Goal: Task Accomplishment & Management: Manage account settings

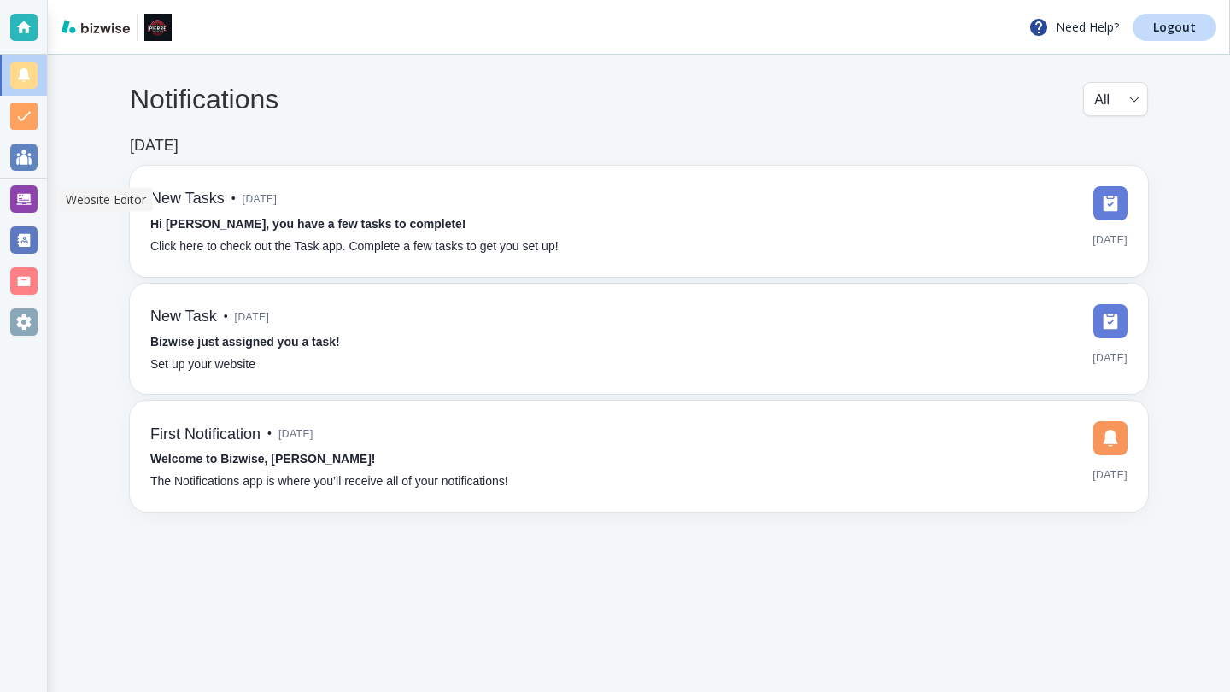
click at [20, 202] on div at bounding box center [23, 198] width 27 height 27
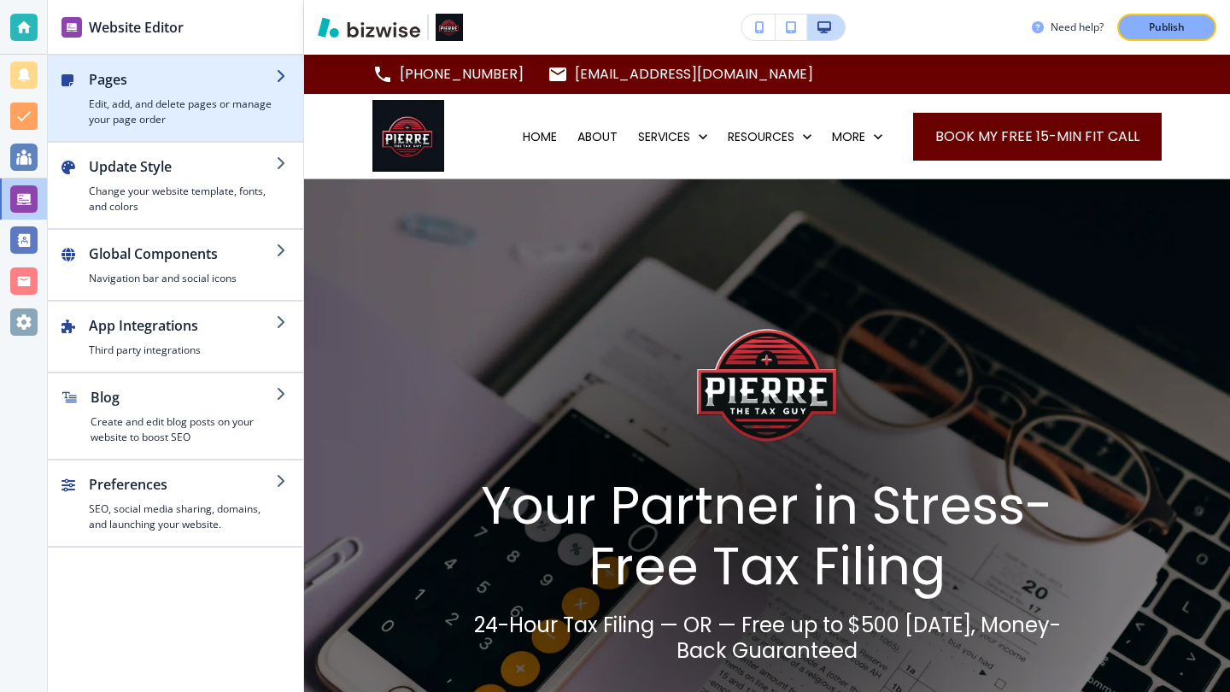
click at [224, 115] on h4 "Edit, add, and delete pages or manage your page order" at bounding box center [182, 112] width 187 height 31
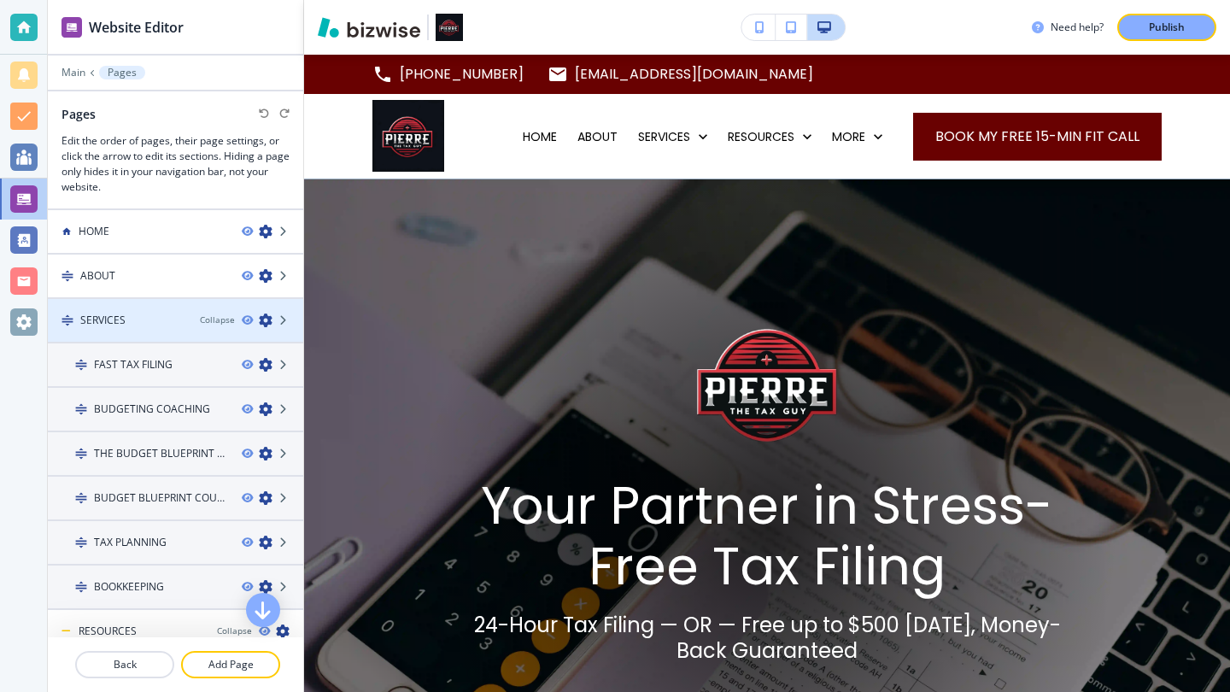
click at [165, 321] on div "SERVICES" at bounding box center [117, 320] width 138 height 15
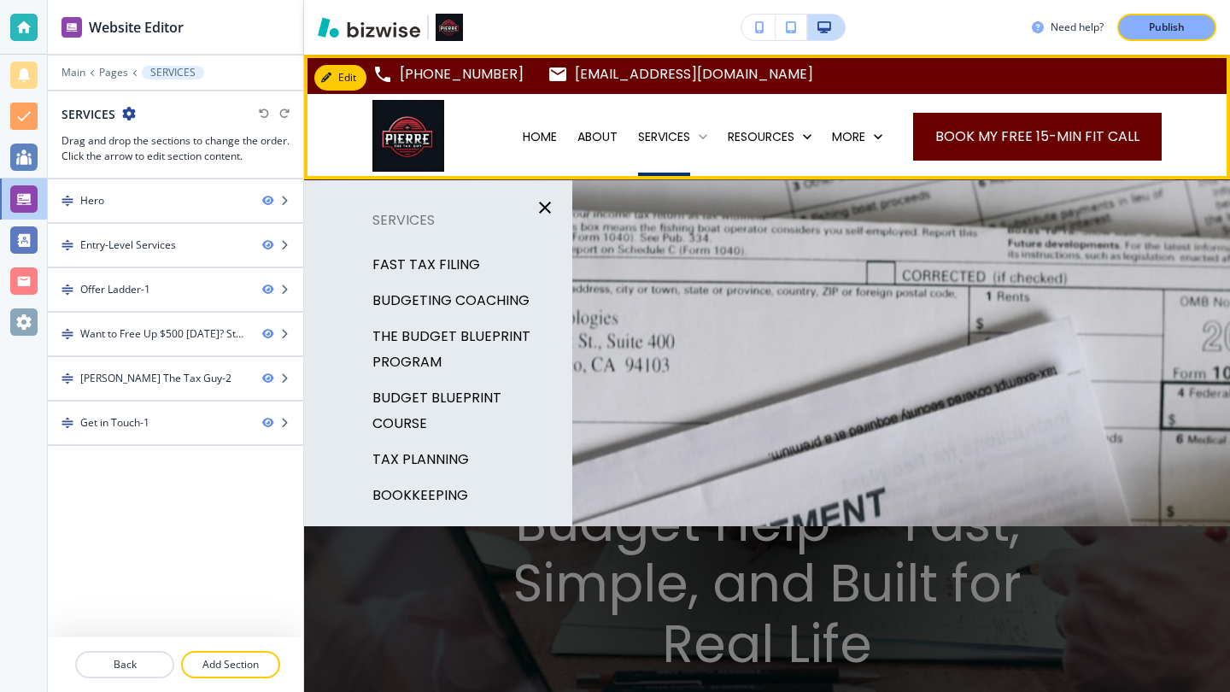
click at [658, 132] on p "SERVICES" at bounding box center [664, 136] width 52 height 17
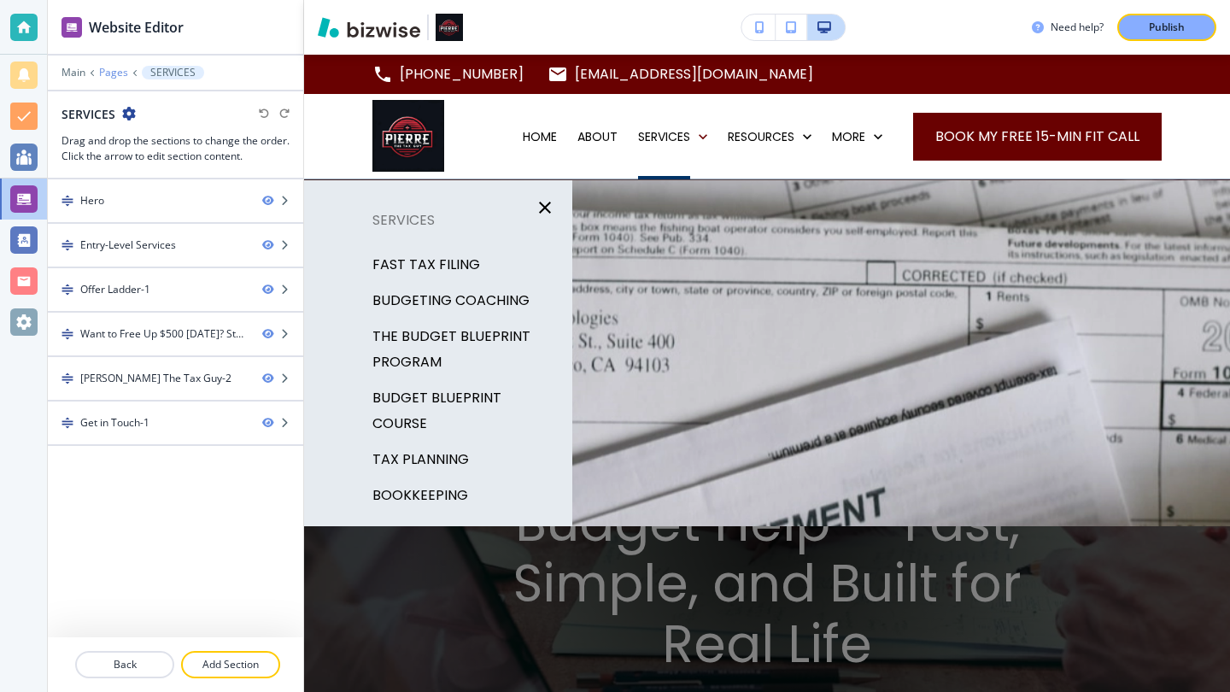
click at [99, 69] on p "Pages" at bounding box center [113, 73] width 29 height 12
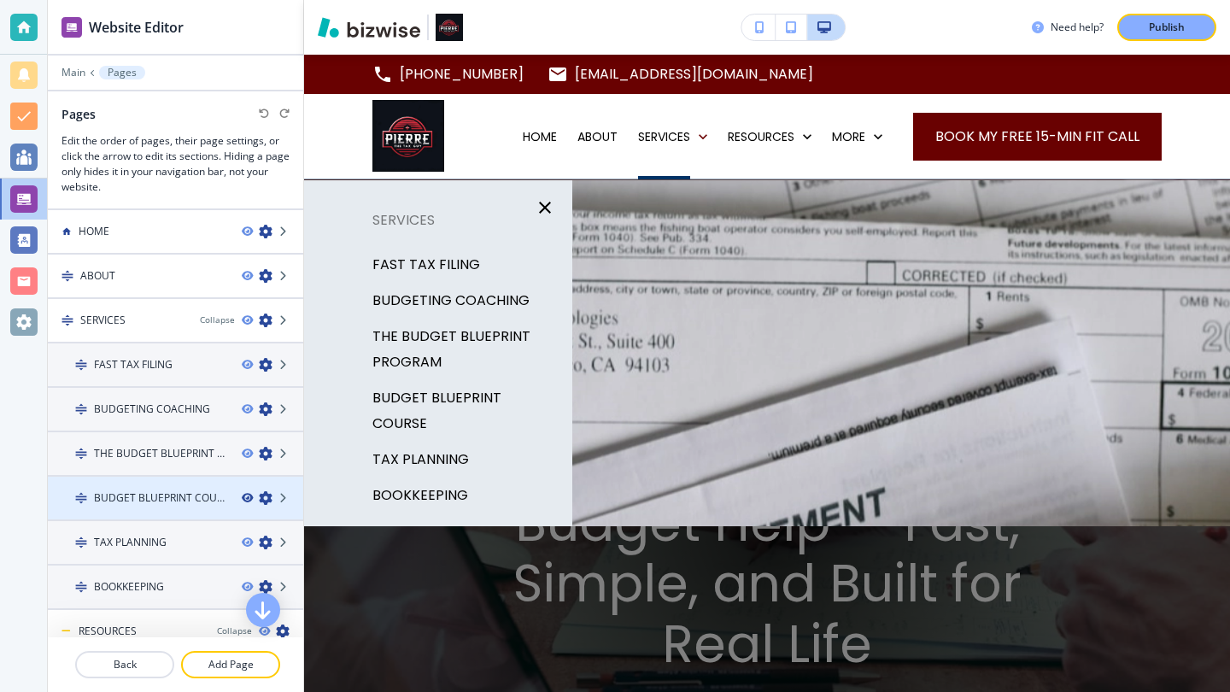
click at [242, 494] on icon "button" at bounding box center [247, 498] width 10 height 10
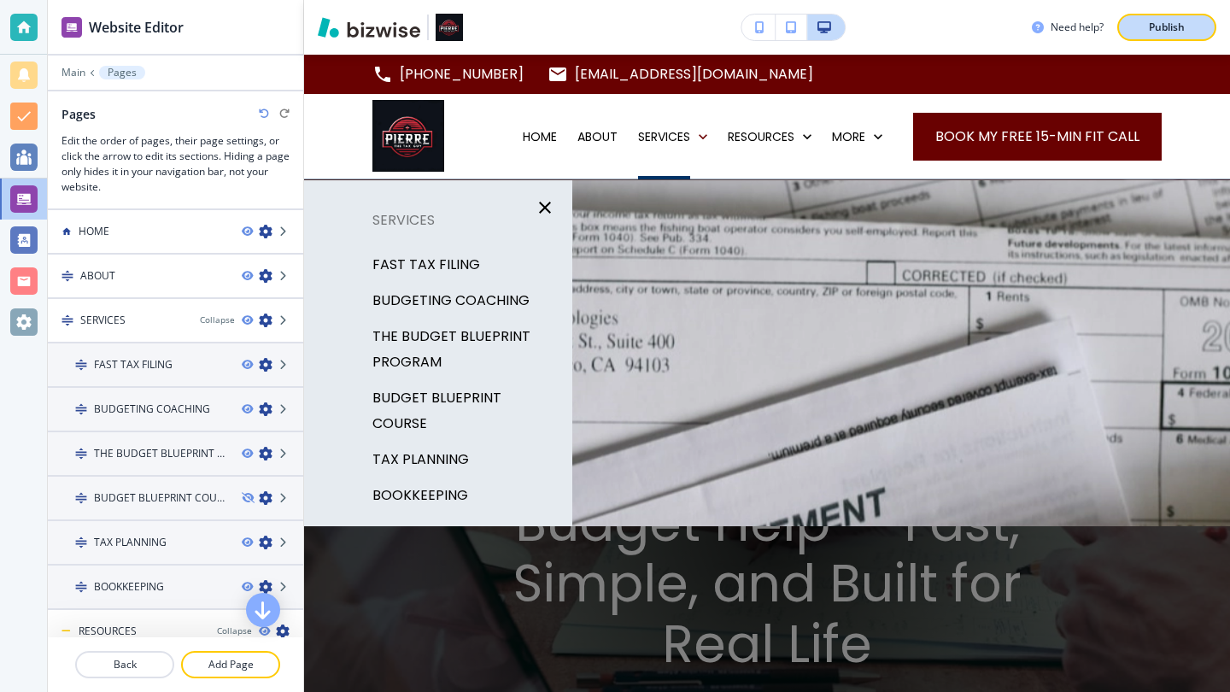
click at [1155, 26] on p "Publish" at bounding box center [1167, 27] width 36 height 15
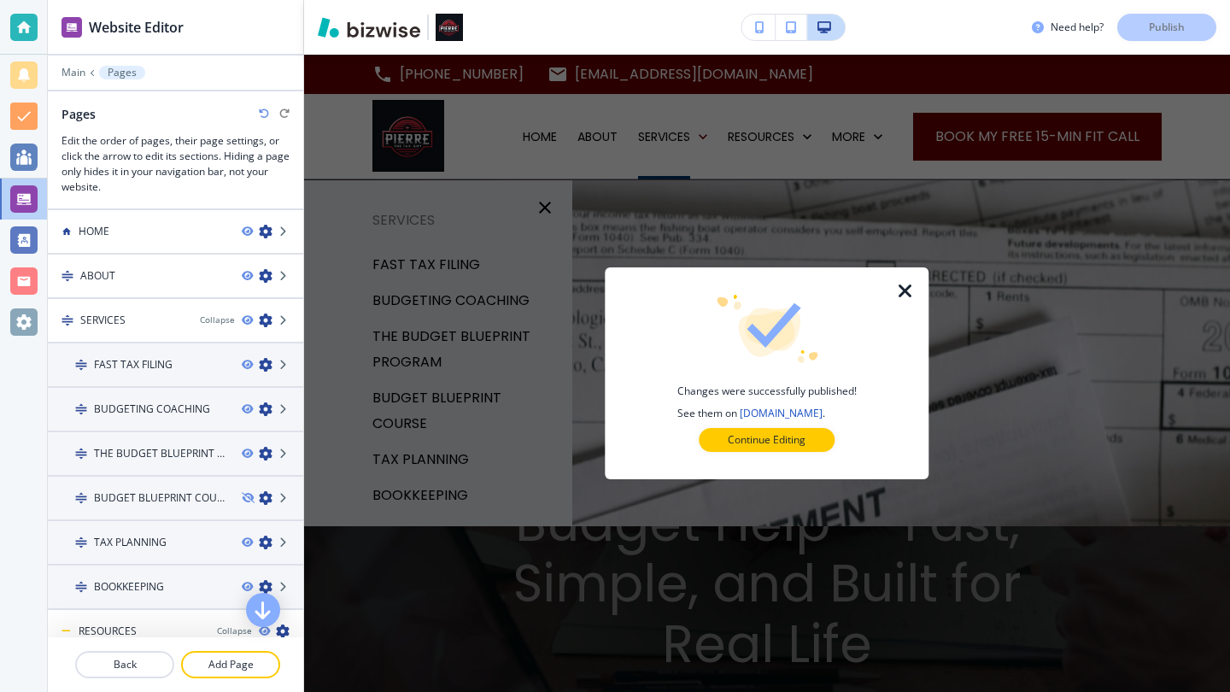
click at [910, 284] on icon "button" at bounding box center [905, 291] width 20 height 20
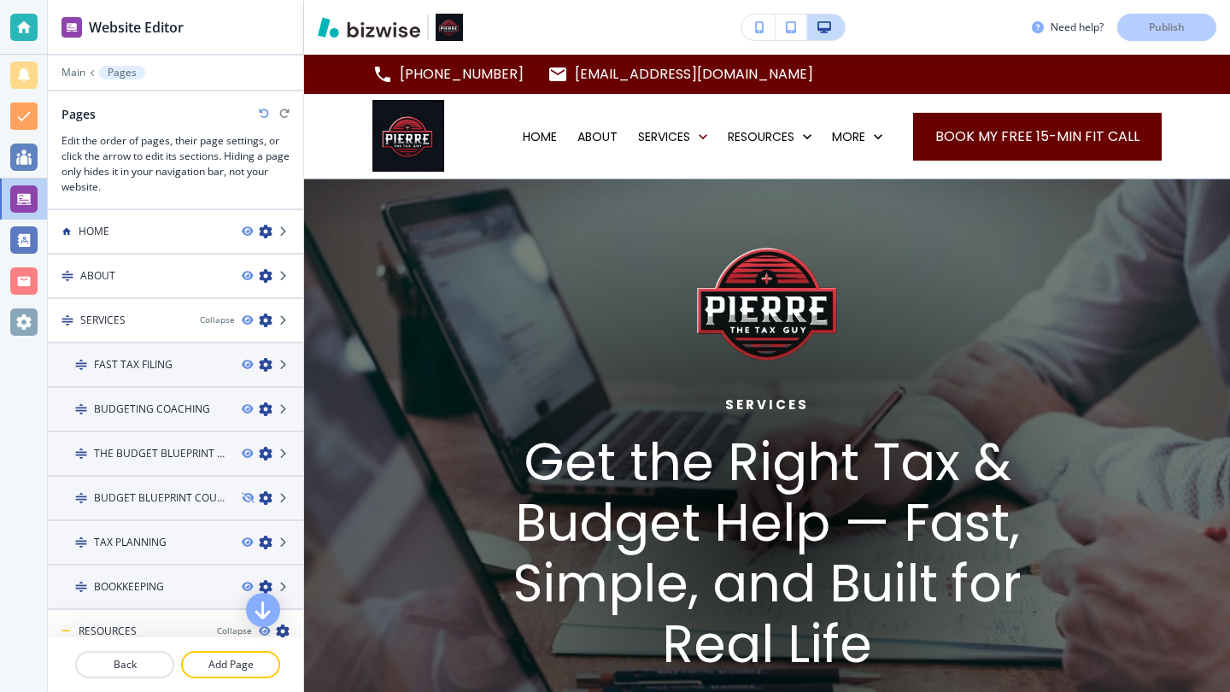
click at [529, 15] on div "Need help? Publish" at bounding box center [767, 27] width 926 height 27
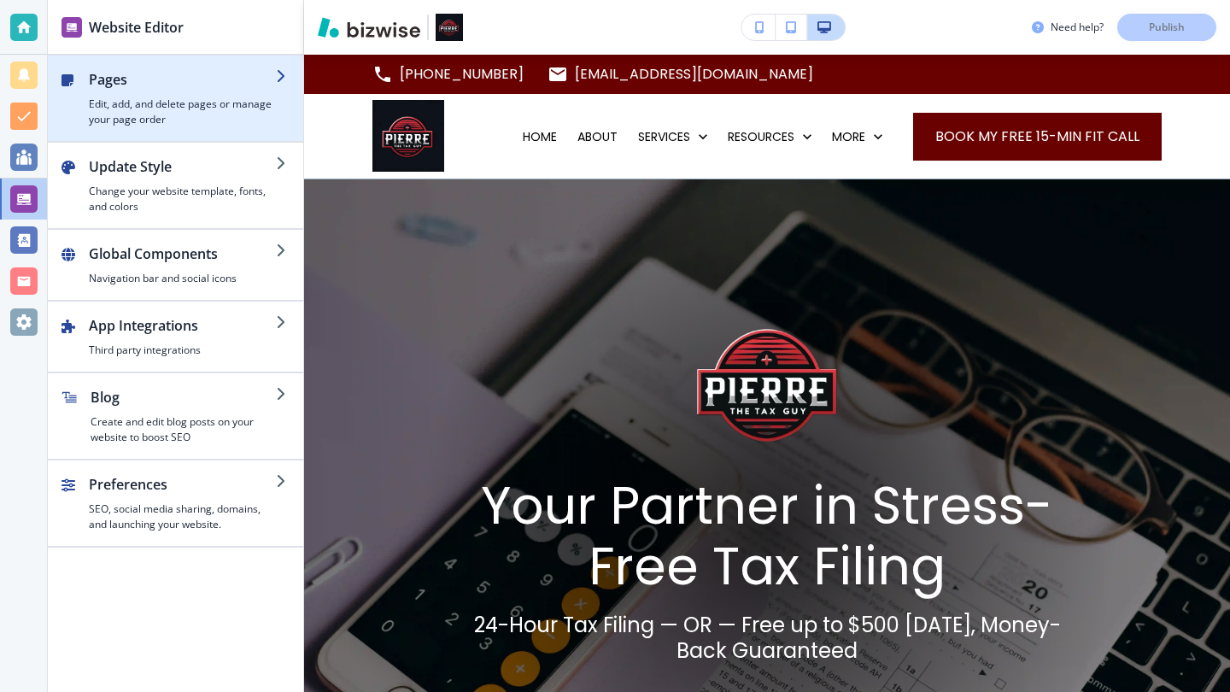
click at [219, 100] on h4 "Edit, add, and delete pages or manage your page order" at bounding box center [182, 112] width 187 height 31
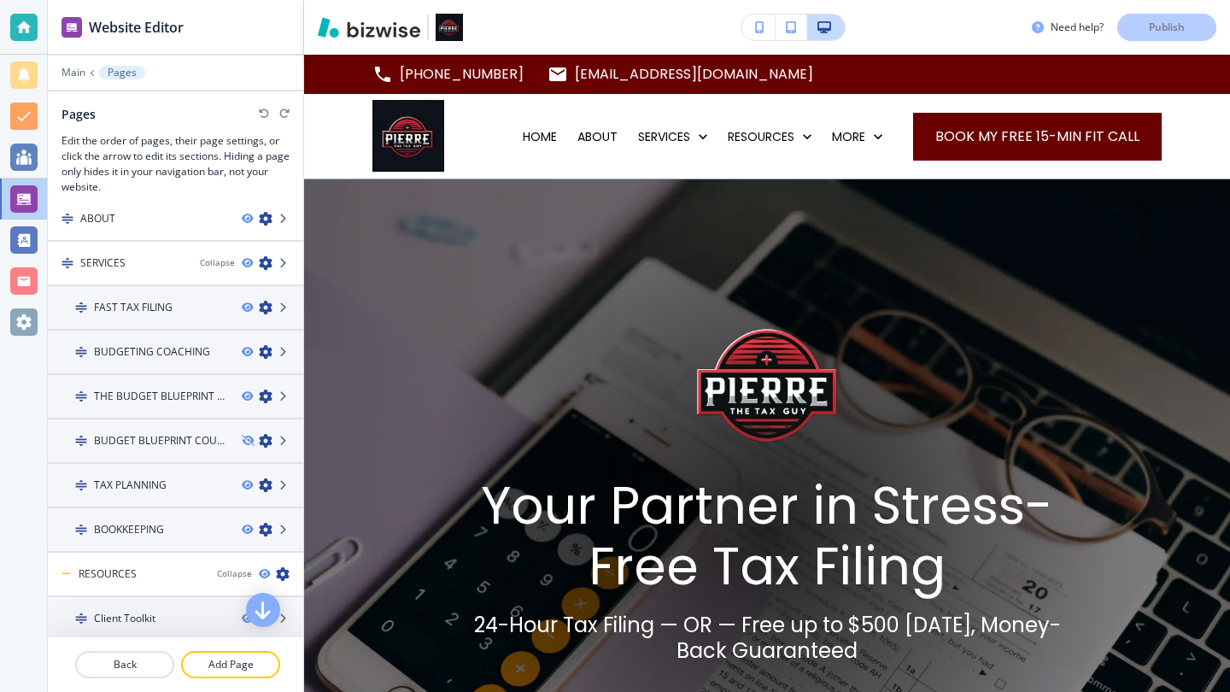
scroll to position [59, 0]
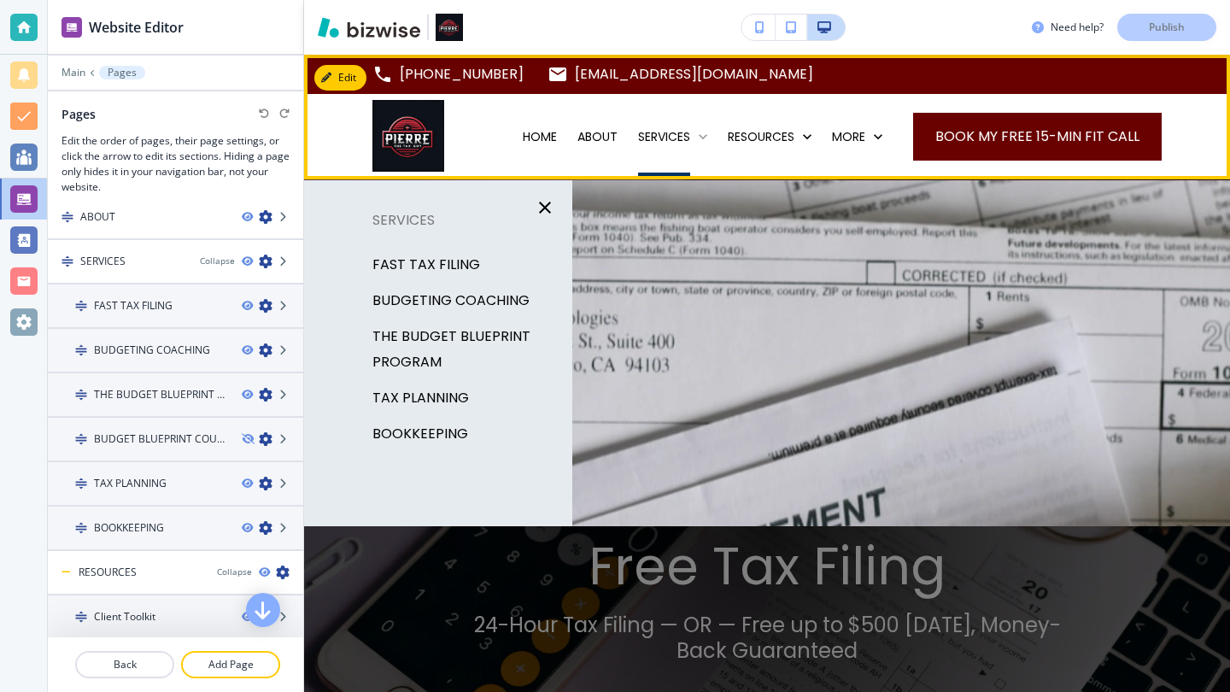
click at [663, 140] on p "SERVICES" at bounding box center [664, 136] width 52 height 17
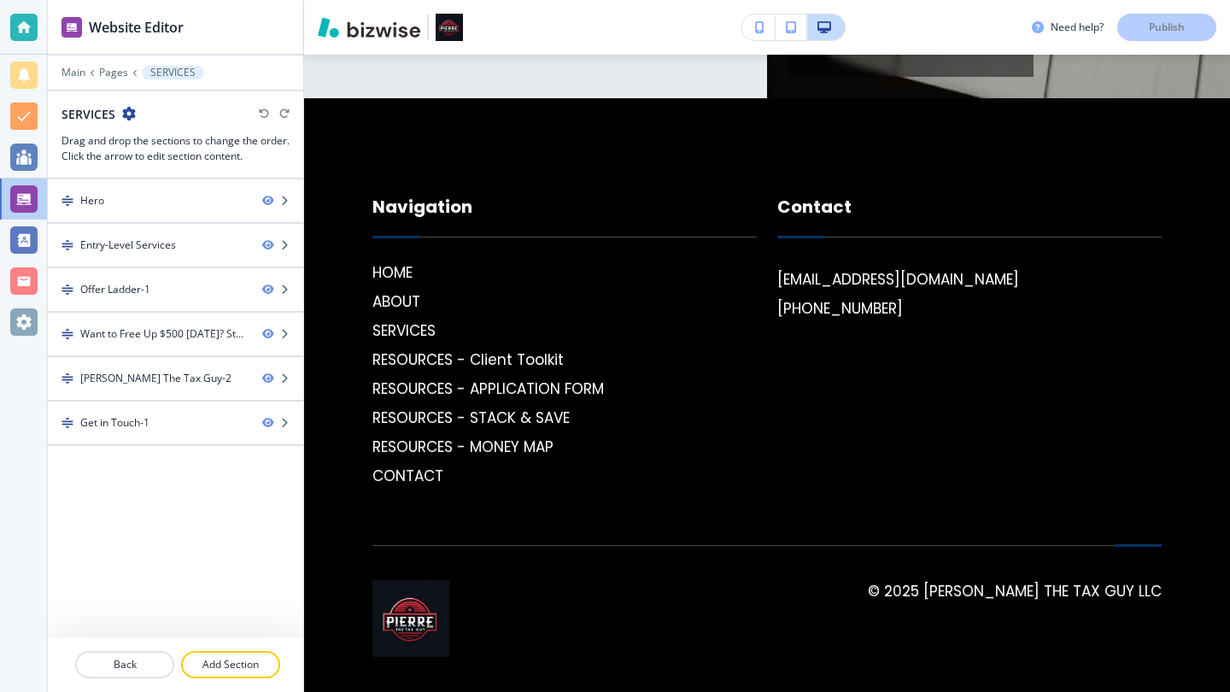
scroll to position [4723, 0]
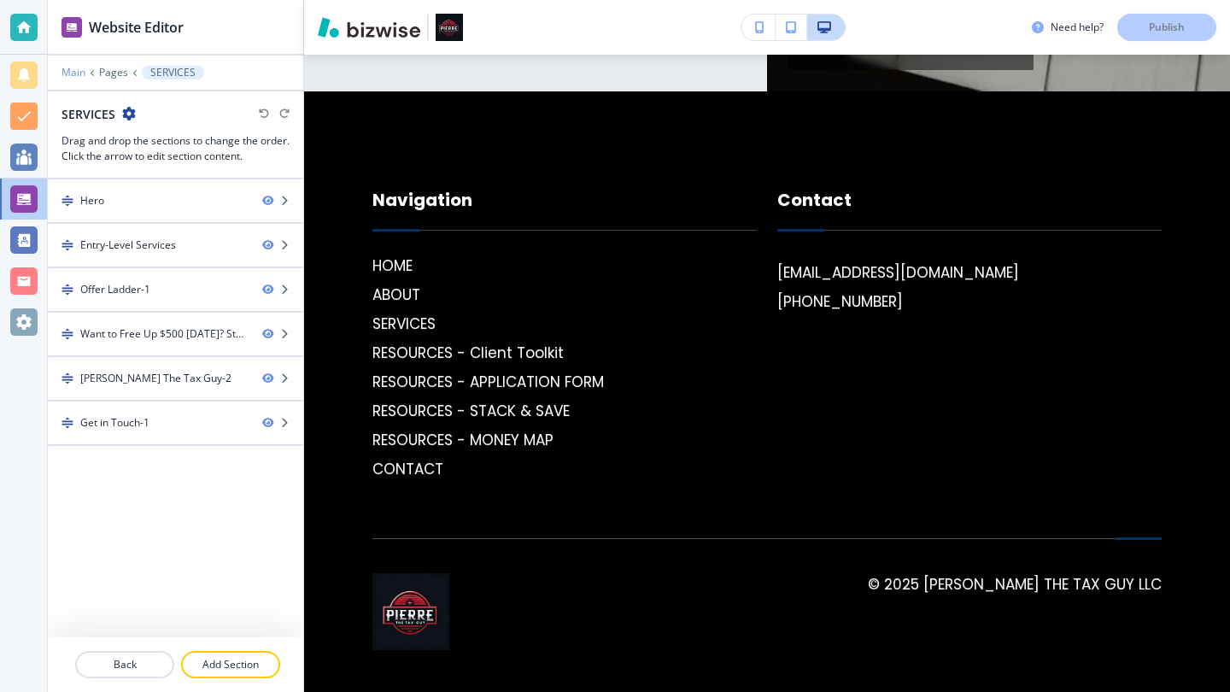
click at [79, 73] on p "Main" at bounding box center [73, 73] width 24 height 12
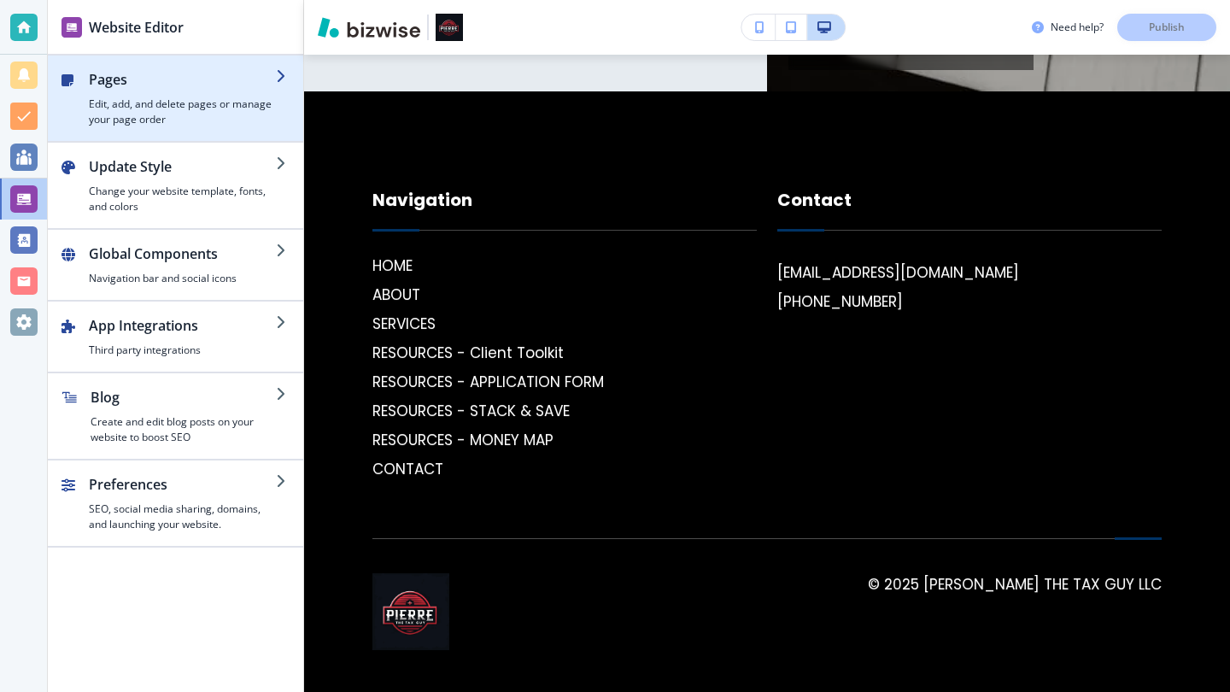
click at [200, 108] on h4 "Edit, add, and delete pages or manage your page order" at bounding box center [182, 112] width 187 height 31
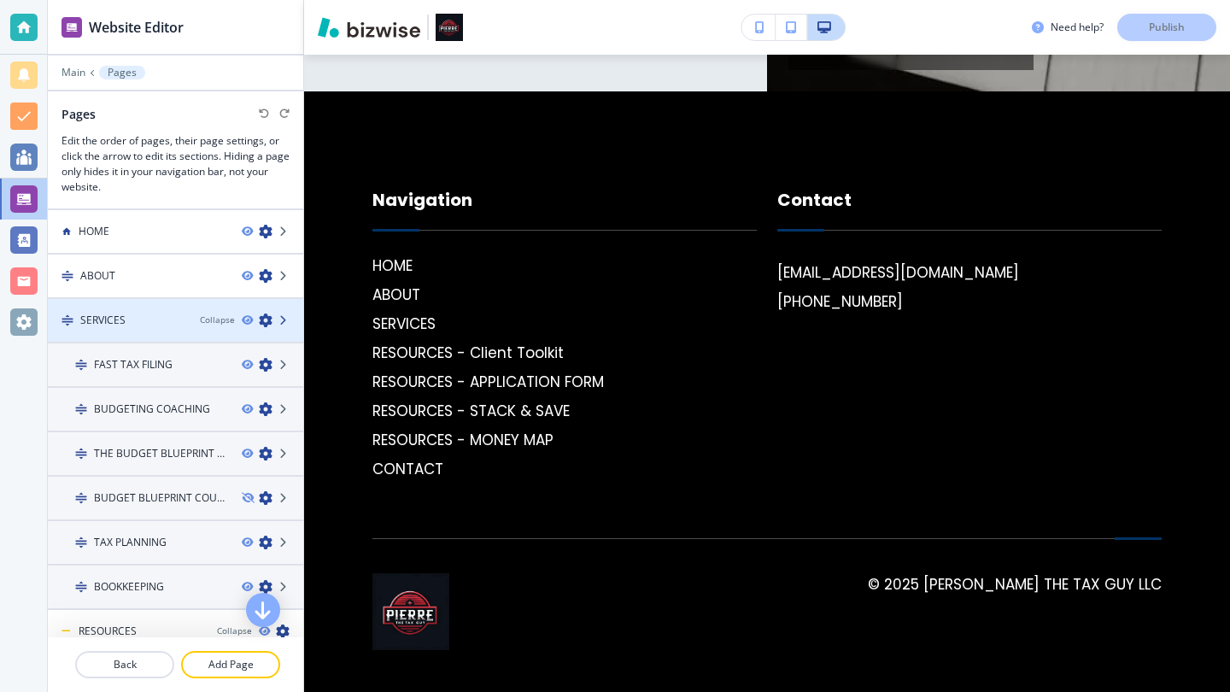
click at [279, 319] on icon at bounding box center [284, 320] width 10 height 10
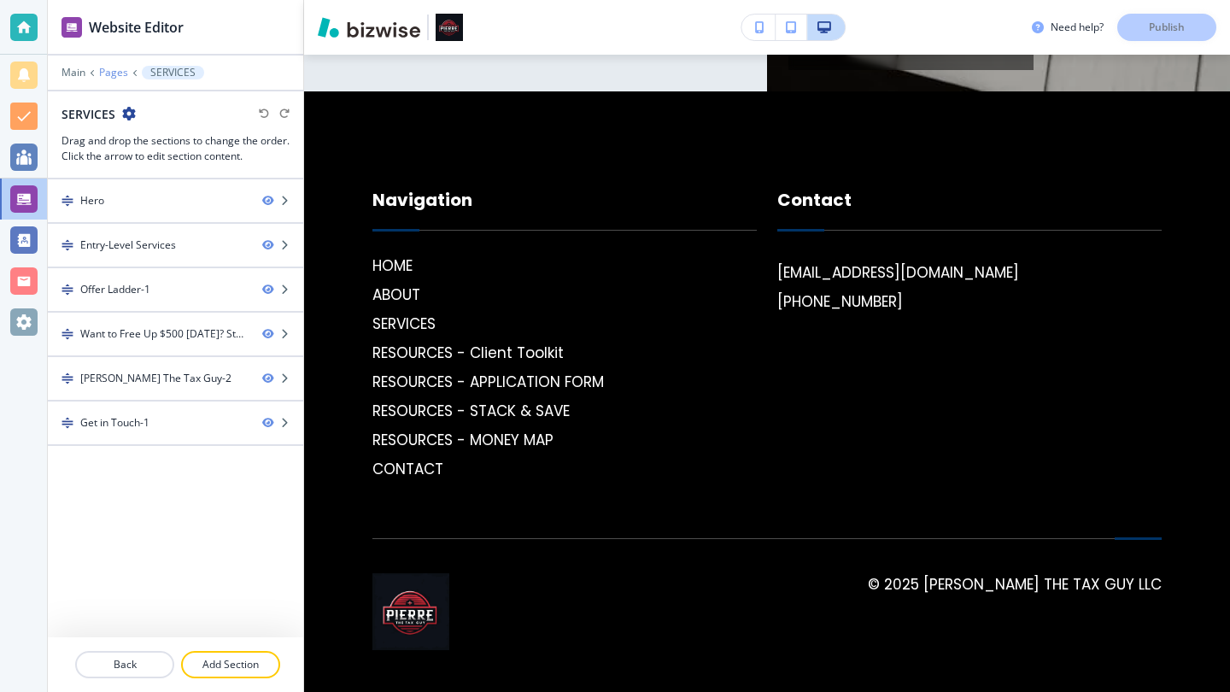
click at [101, 71] on p "Pages" at bounding box center [113, 73] width 29 height 12
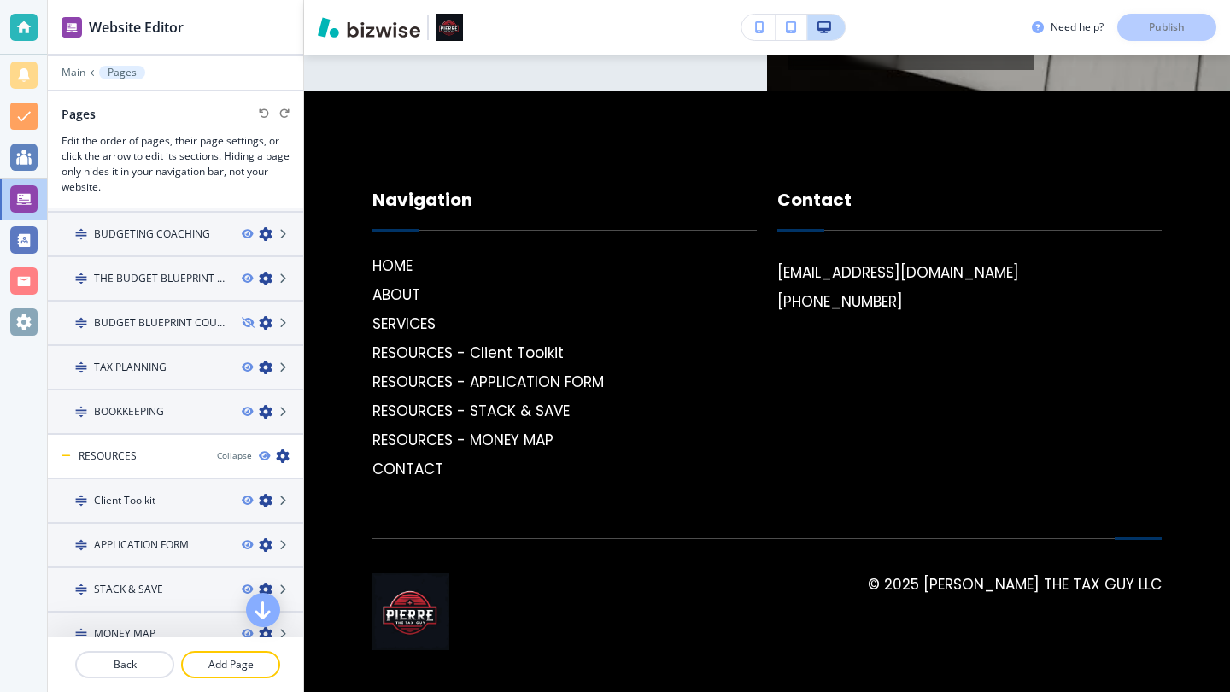
scroll to position [0, 0]
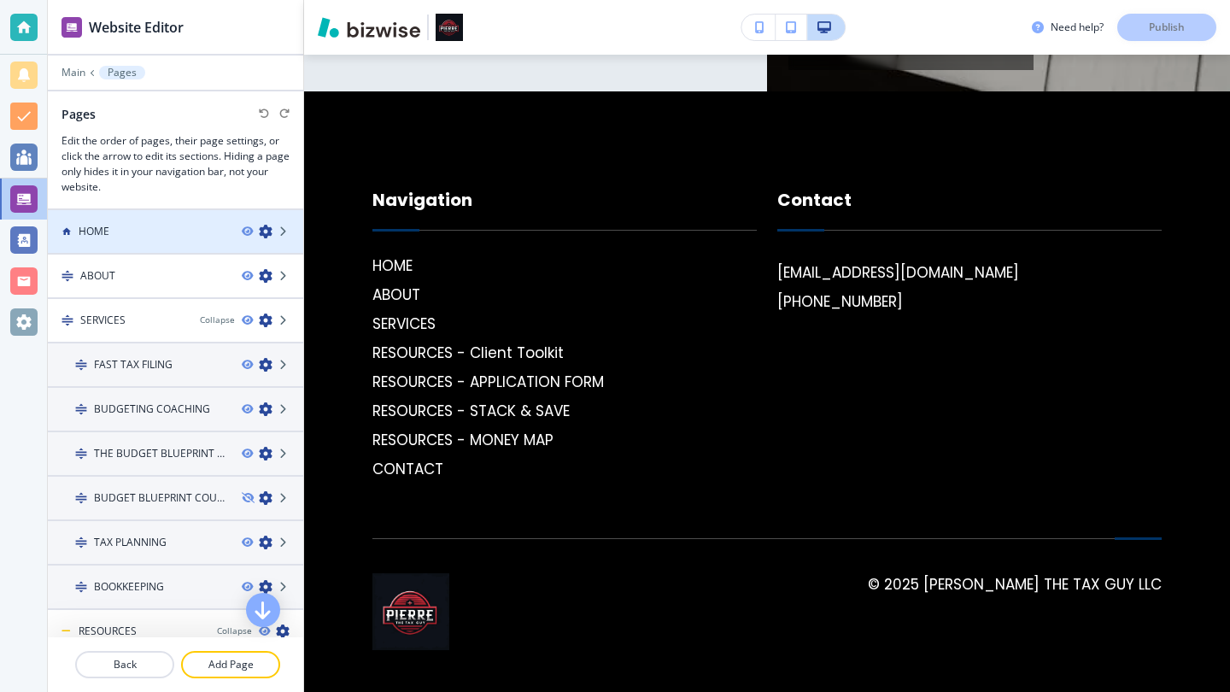
click at [162, 219] on div at bounding box center [175, 217] width 255 height 14
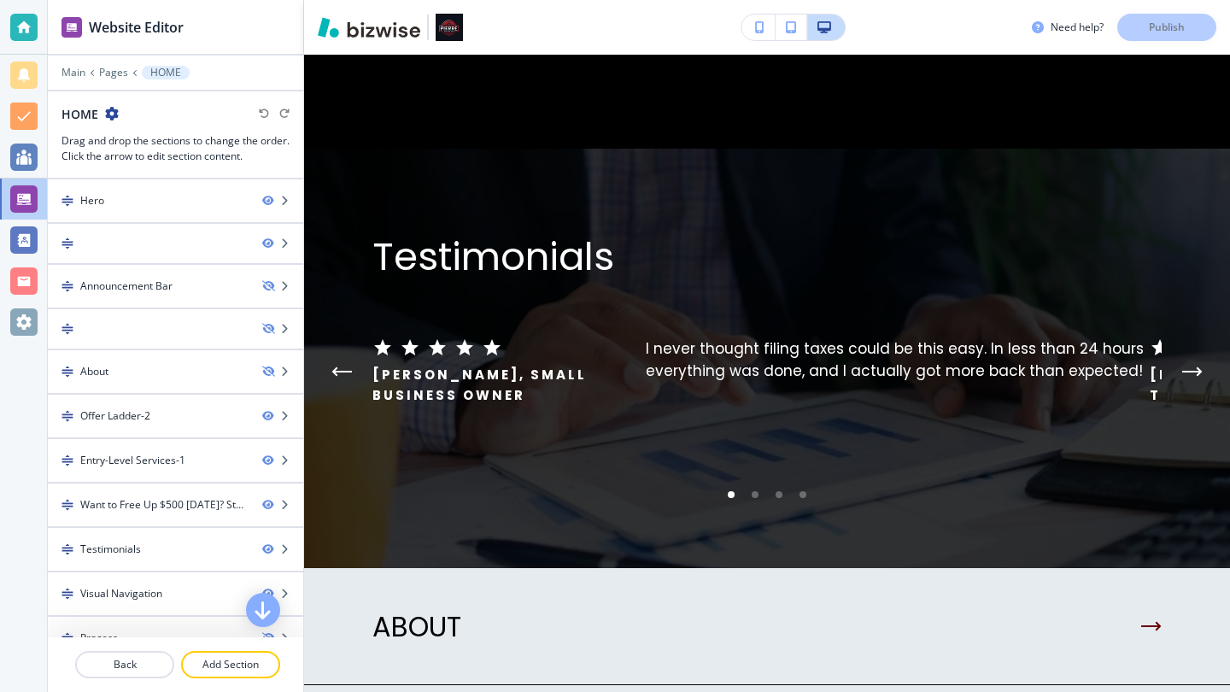
scroll to position [4004, 0]
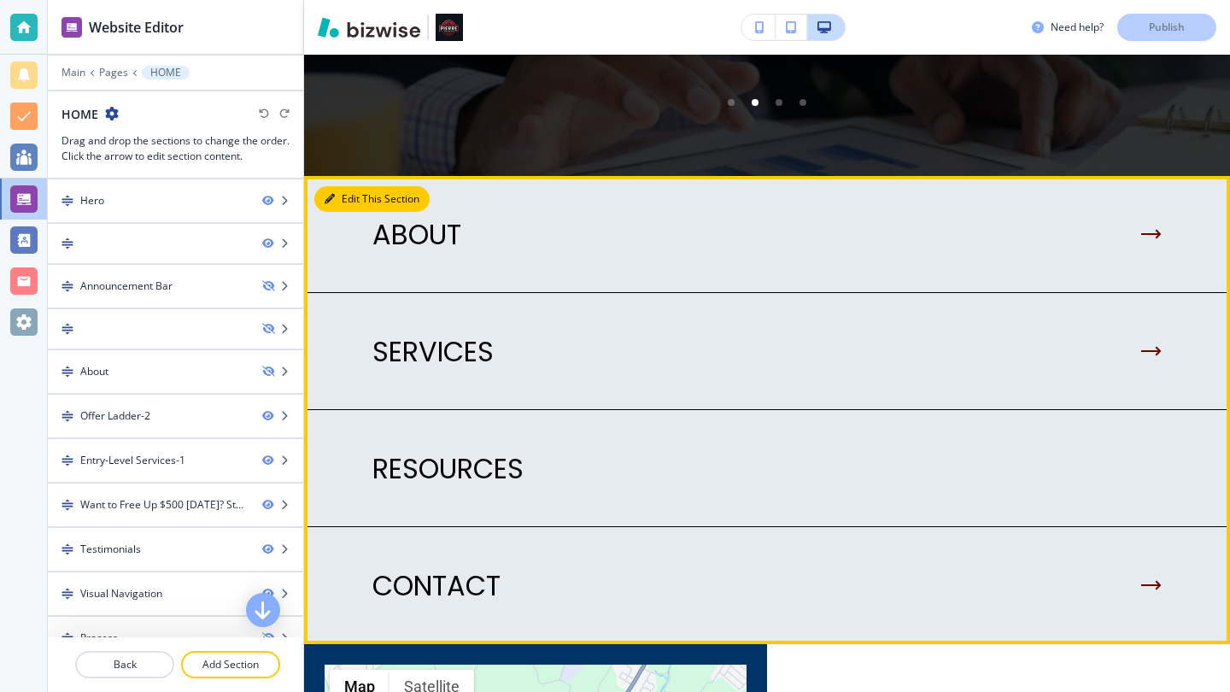
click at [339, 194] on button "Edit This Section" at bounding box center [371, 199] width 115 height 26
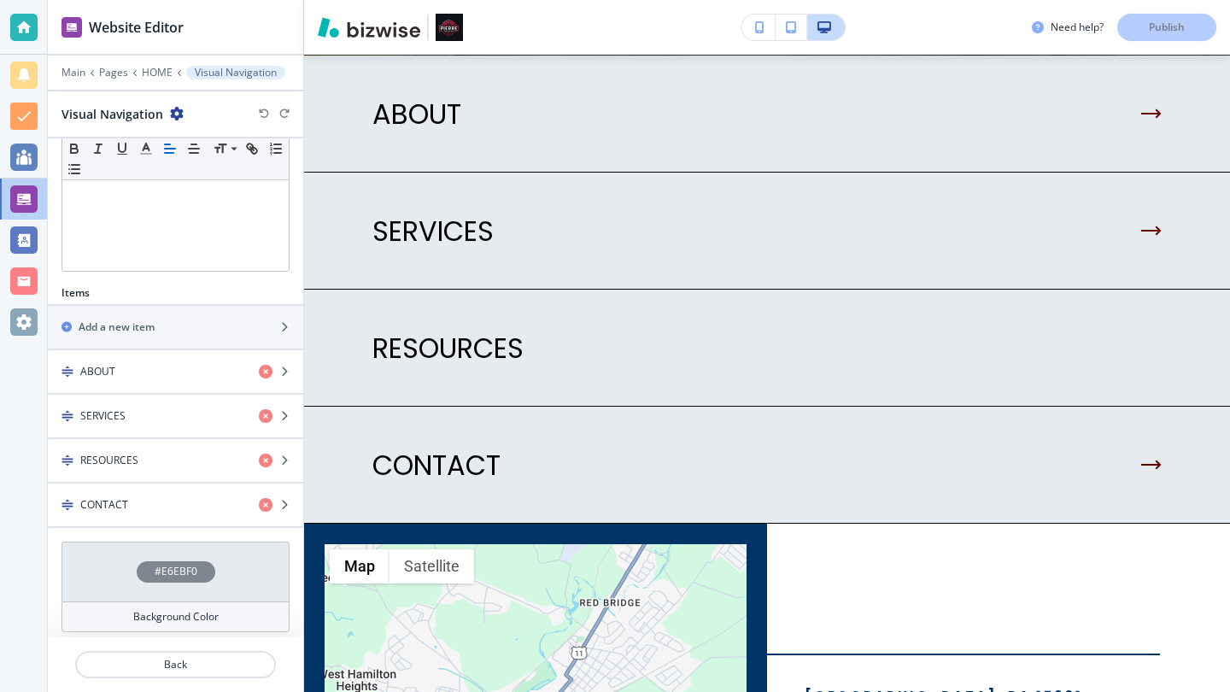
scroll to position [412, 0]
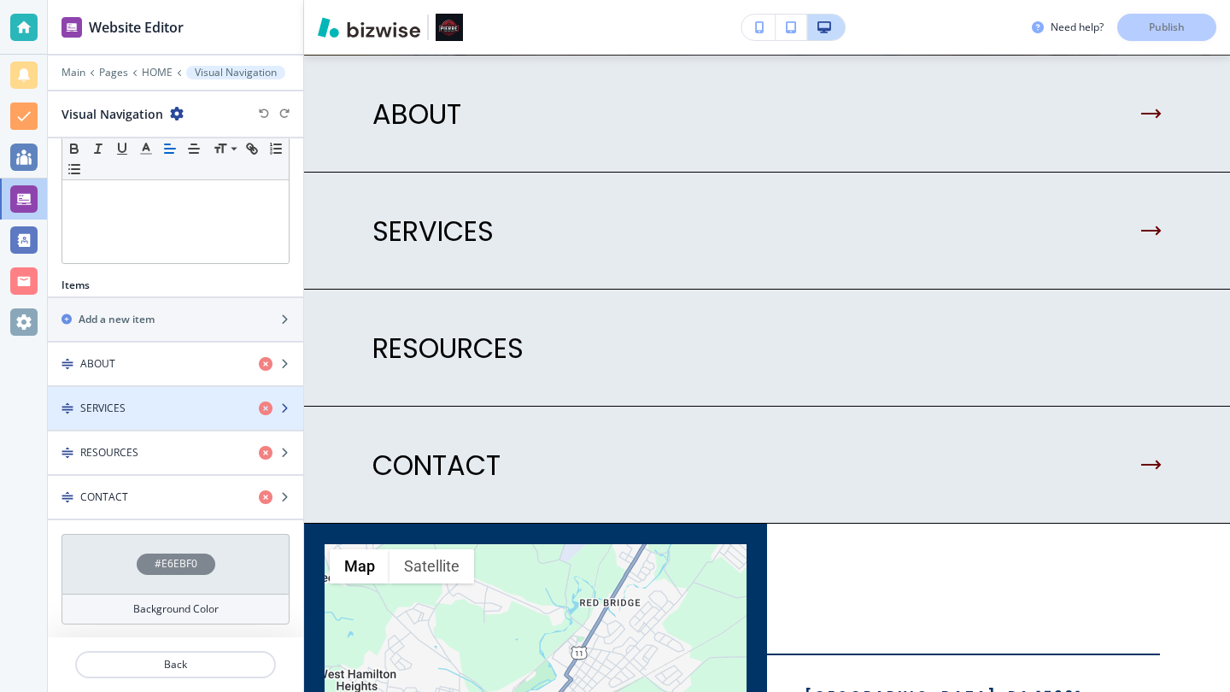
click at [279, 411] on div "button" at bounding box center [281, 408] width 44 height 14
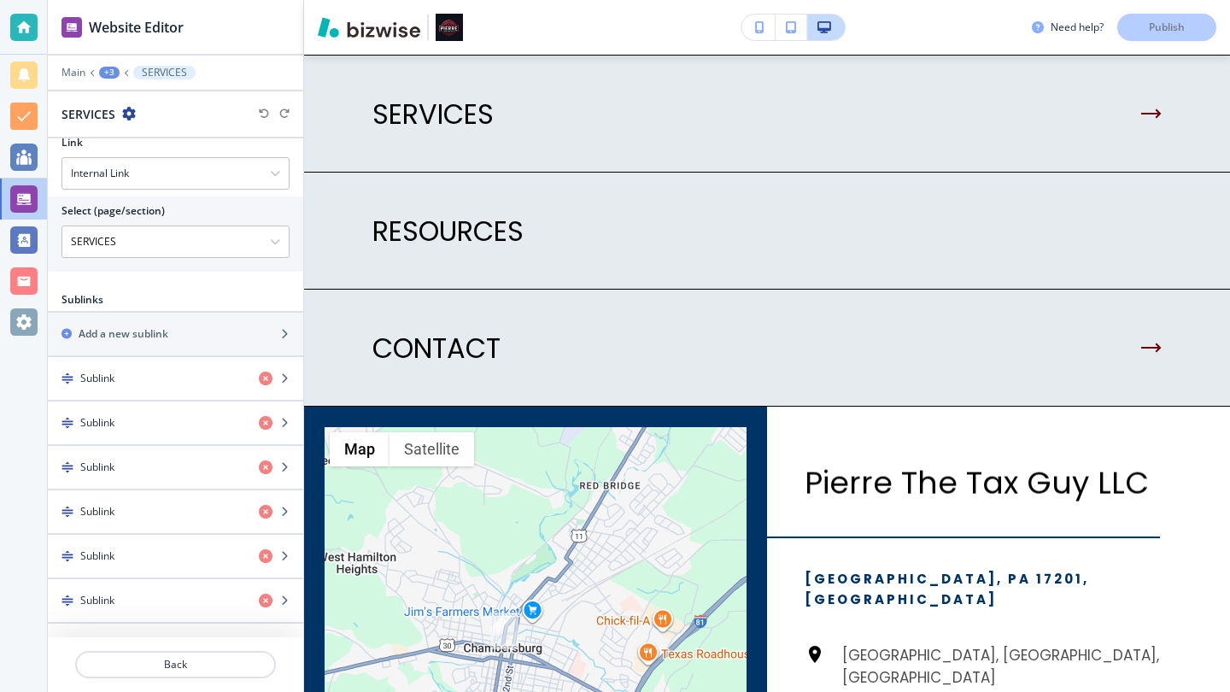
scroll to position [572, 0]
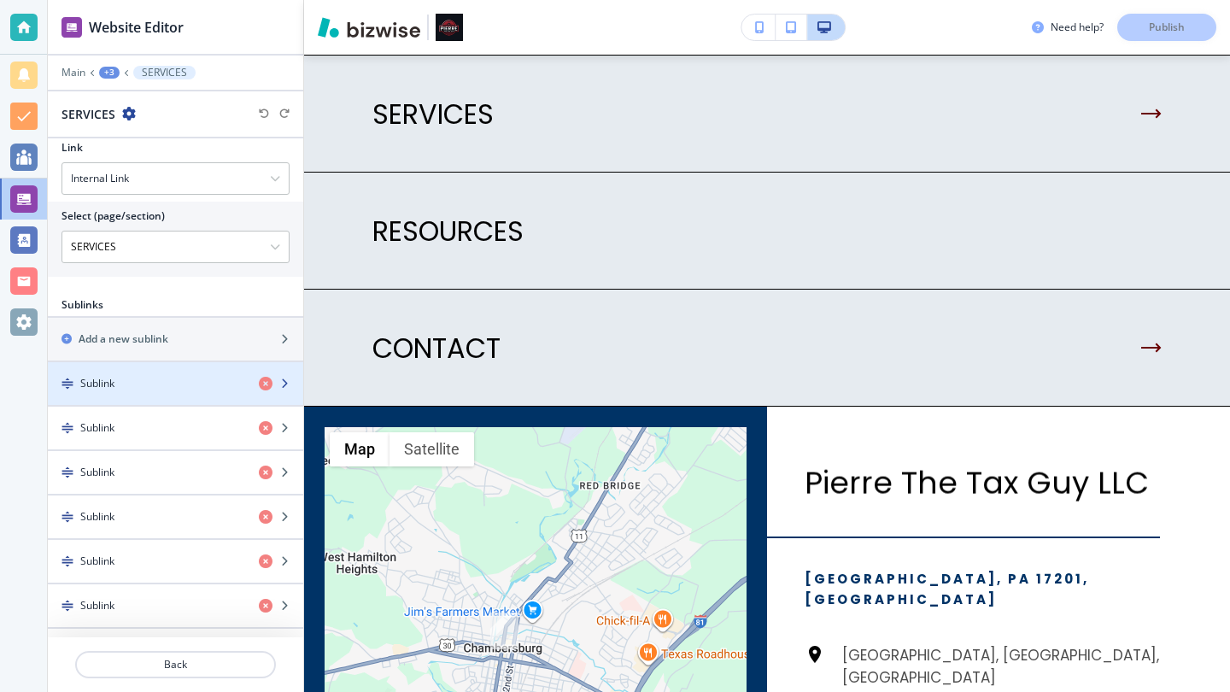
click at [162, 385] on div "Sublink" at bounding box center [146, 383] width 197 height 15
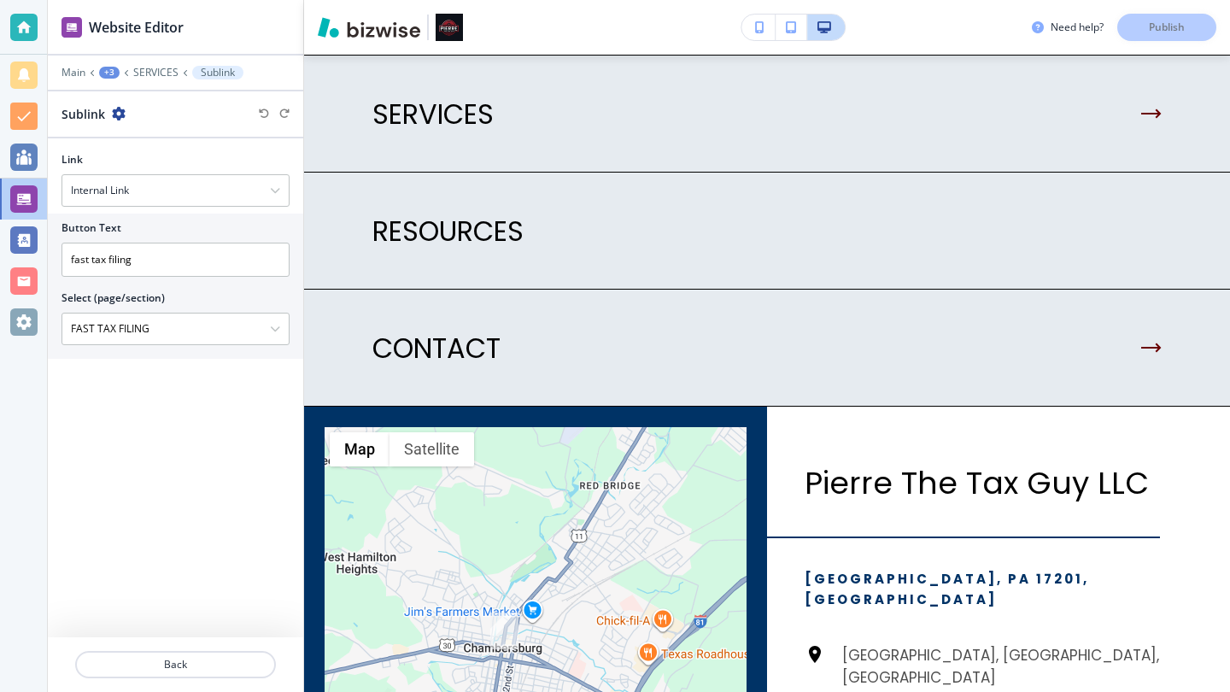
click at [95, 69] on icon at bounding box center [92, 72] width 7 height 7
click at [126, 71] on icon at bounding box center [126, 72] width 7 height 7
click at [167, 71] on p "SERVICES" at bounding box center [155, 73] width 45 height 12
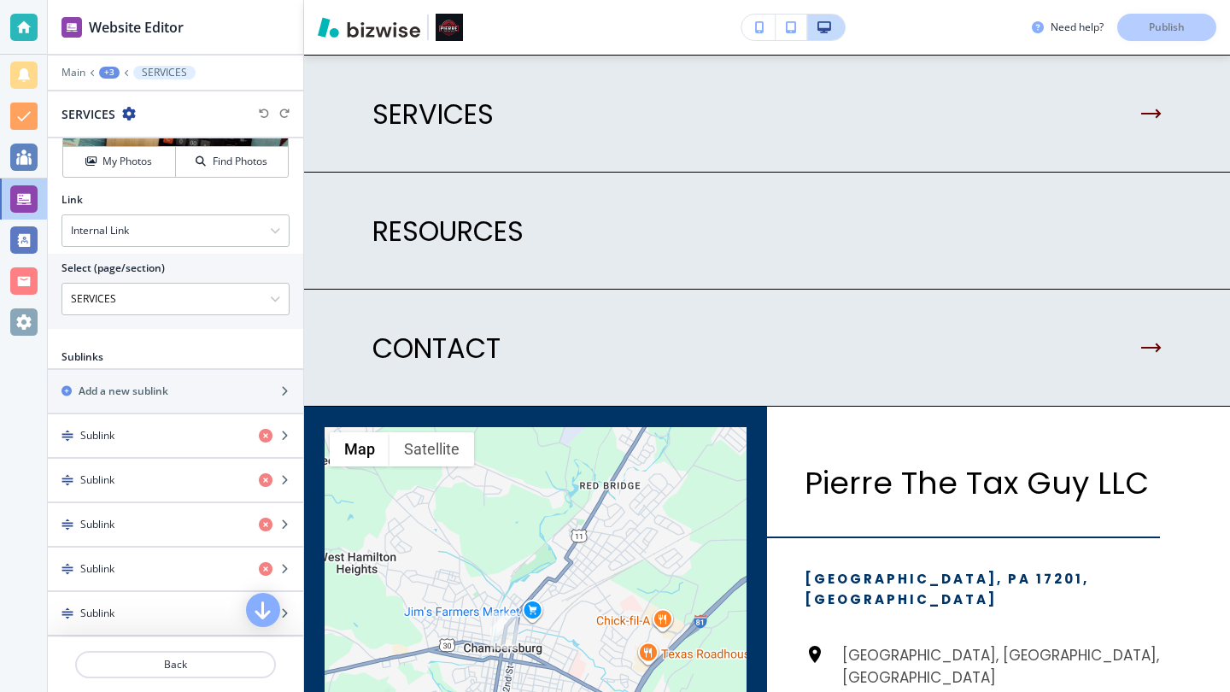
scroll to position [577, 0]
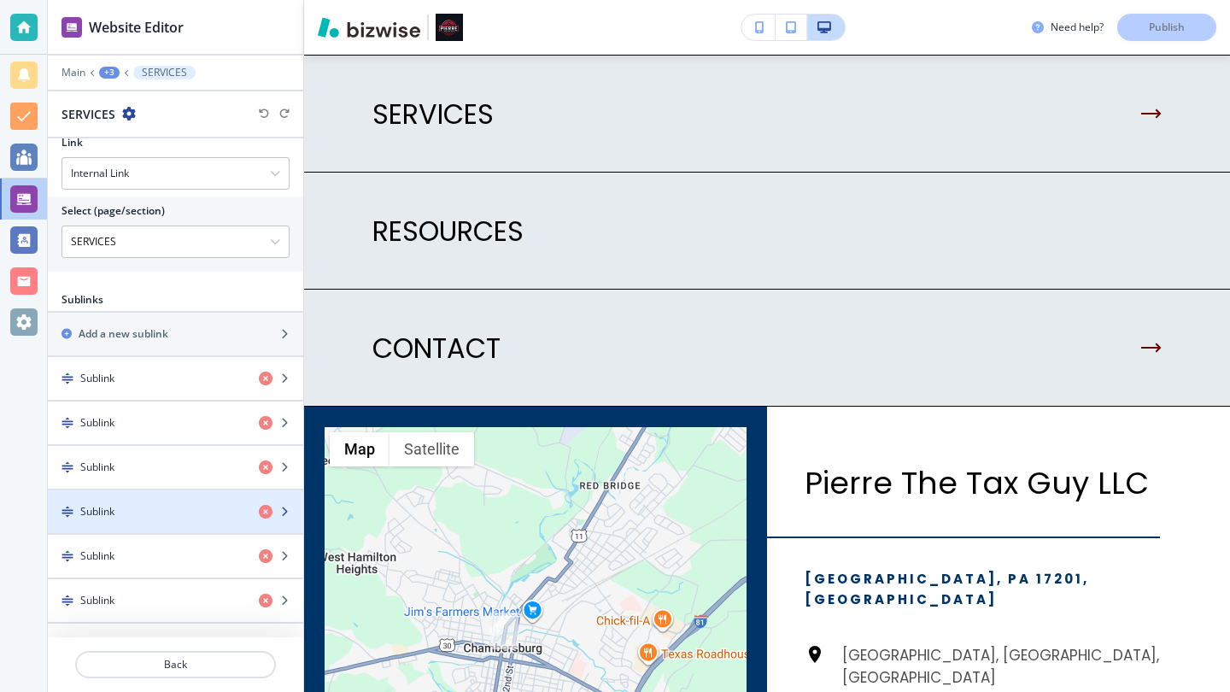
click at [155, 508] on div "Sublink" at bounding box center [146, 511] width 197 height 15
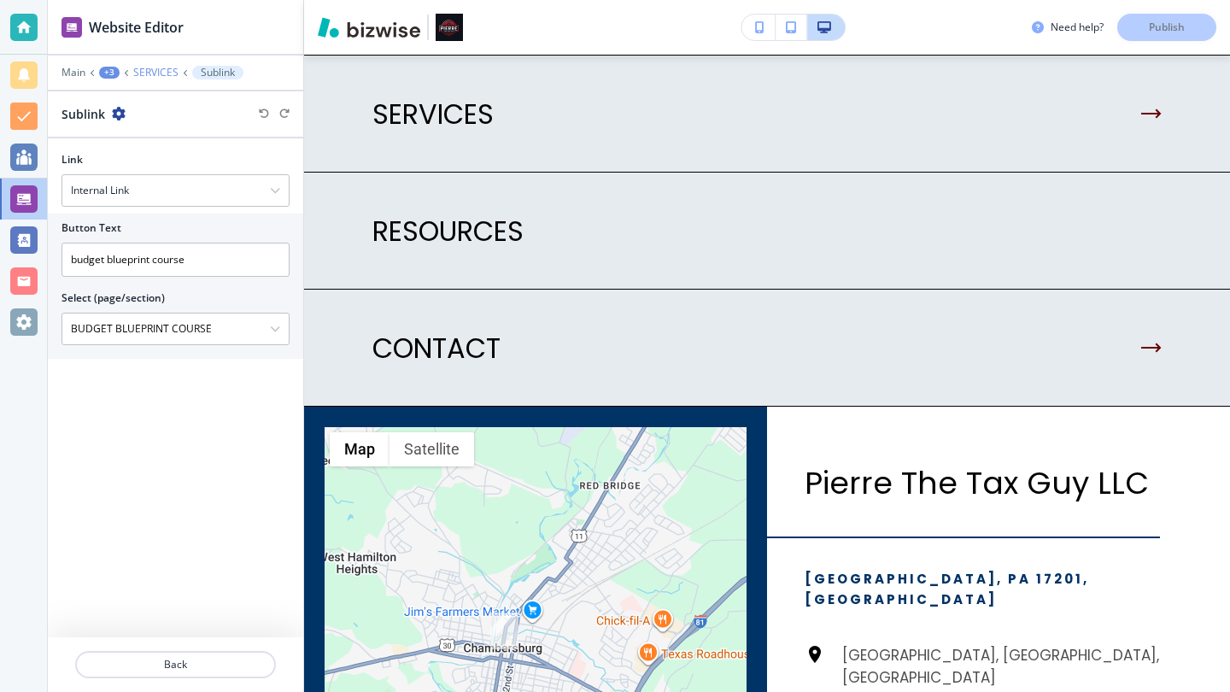
click at [151, 72] on p "SERVICES" at bounding box center [155, 73] width 45 height 12
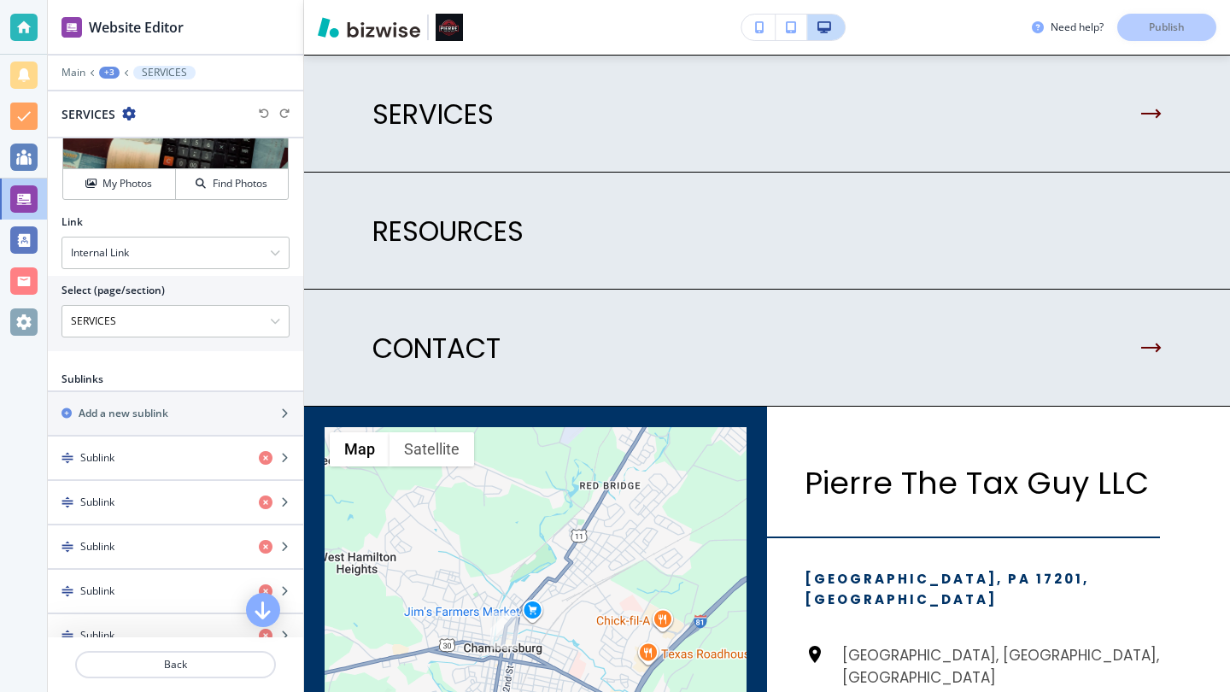
scroll to position [555, 0]
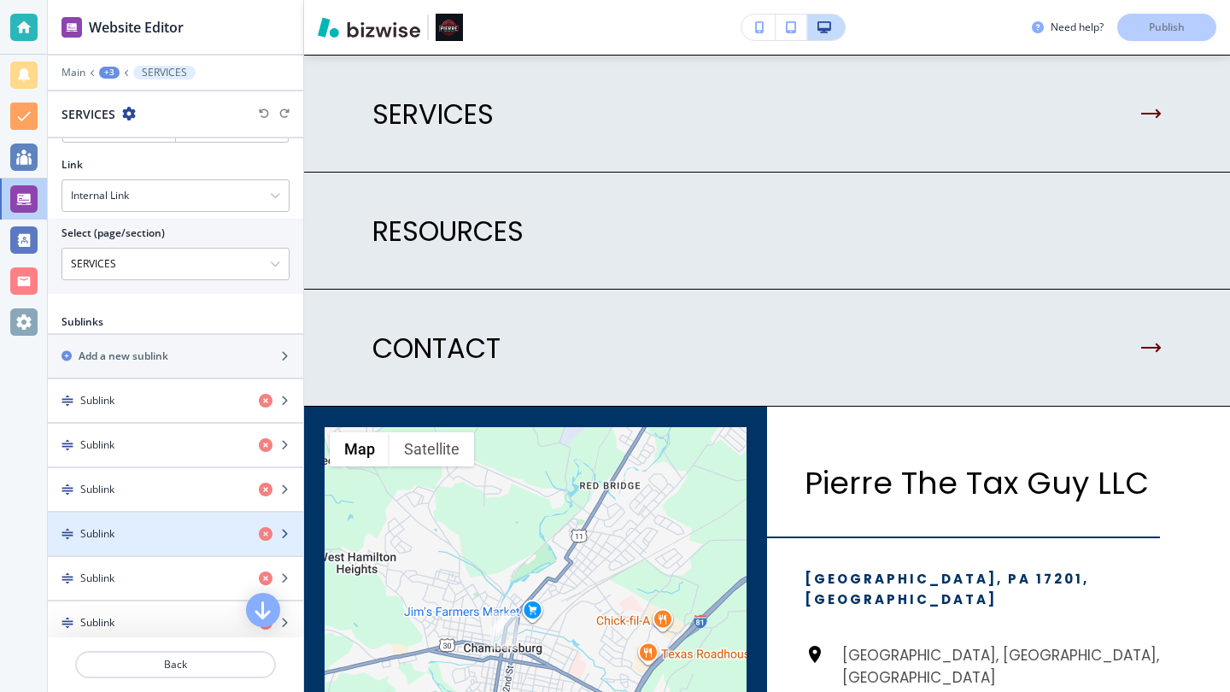
click at [279, 530] on icon "button" at bounding box center [284, 534] width 10 height 10
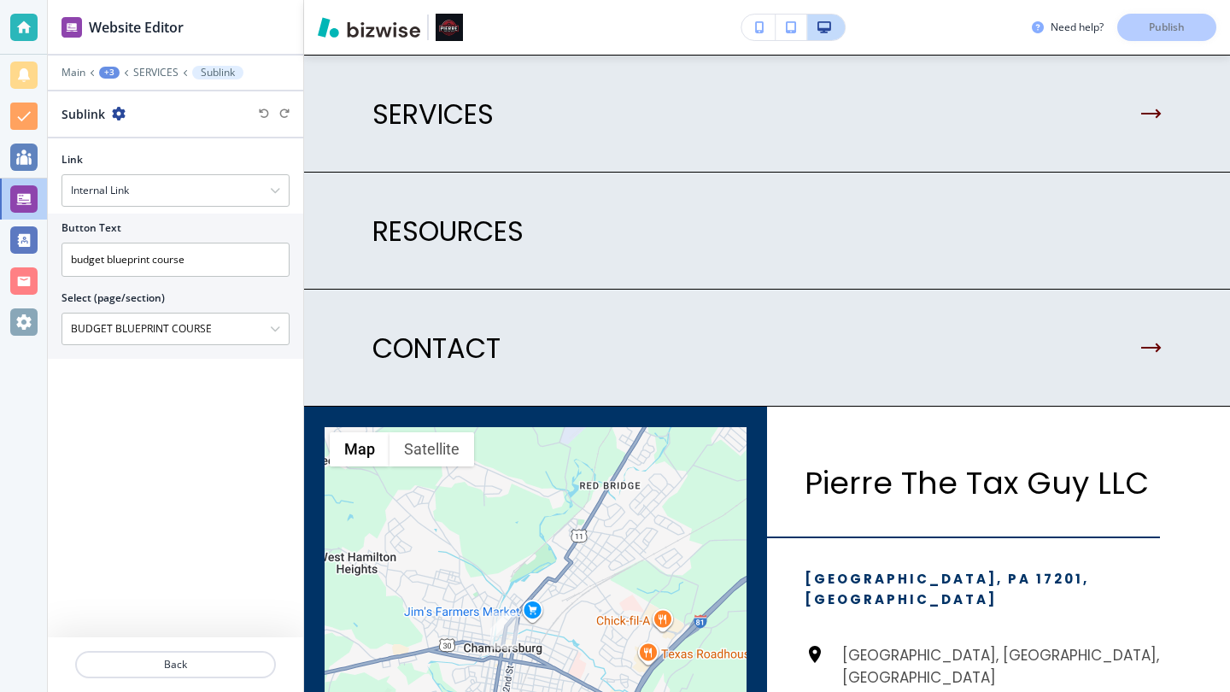
click at [116, 114] on icon "button" at bounding box center [119, 114] width 14 height 14
click at [153, 67] on p "SERVICES" at bounding box center [155, 73] width 45 height 12
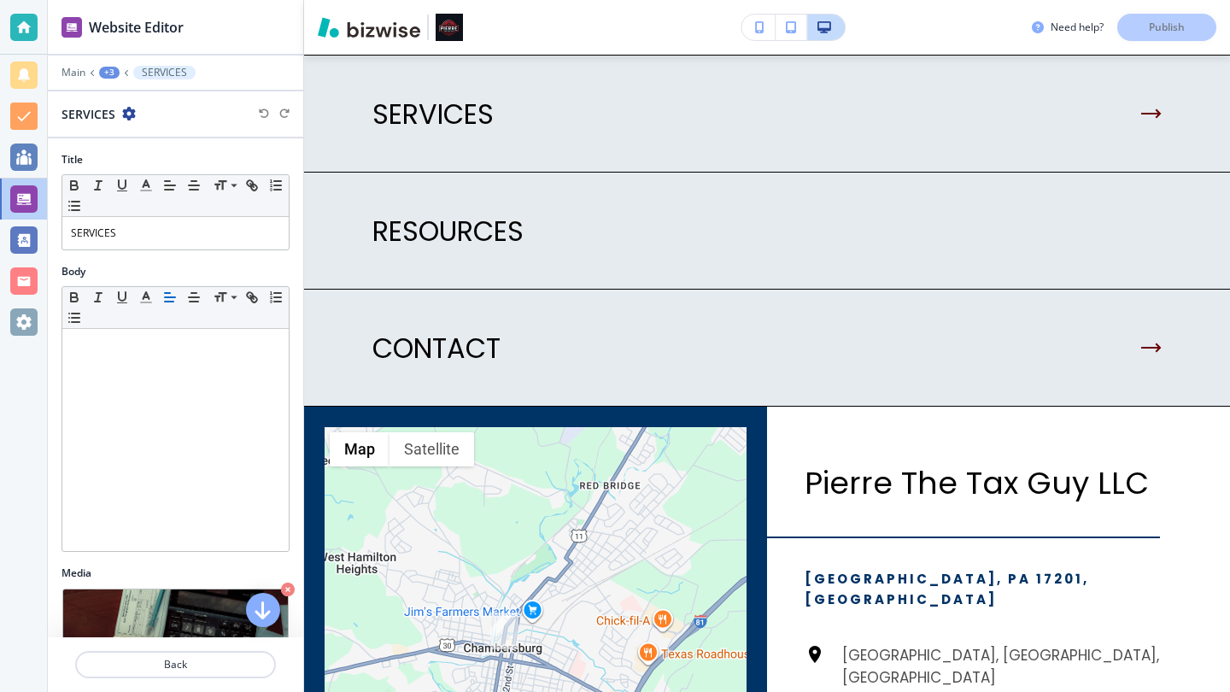
click at [171, 72] on p "SERVICES" at bounding box center [164, 73] width 45 height 12
click at [124, 72] on icon at bounding box center [126, 72] width 7 height 7
click at [108, 73] on div "+3" at bounding box center [109, 73] width 20 height 12
click at [170, 66] on button "SERVICES" at bounding box center [164, 73] width 62 height 14
click at [165, 68] on p "SERVICES" at bounding box center [164, 73] width 45 height 12
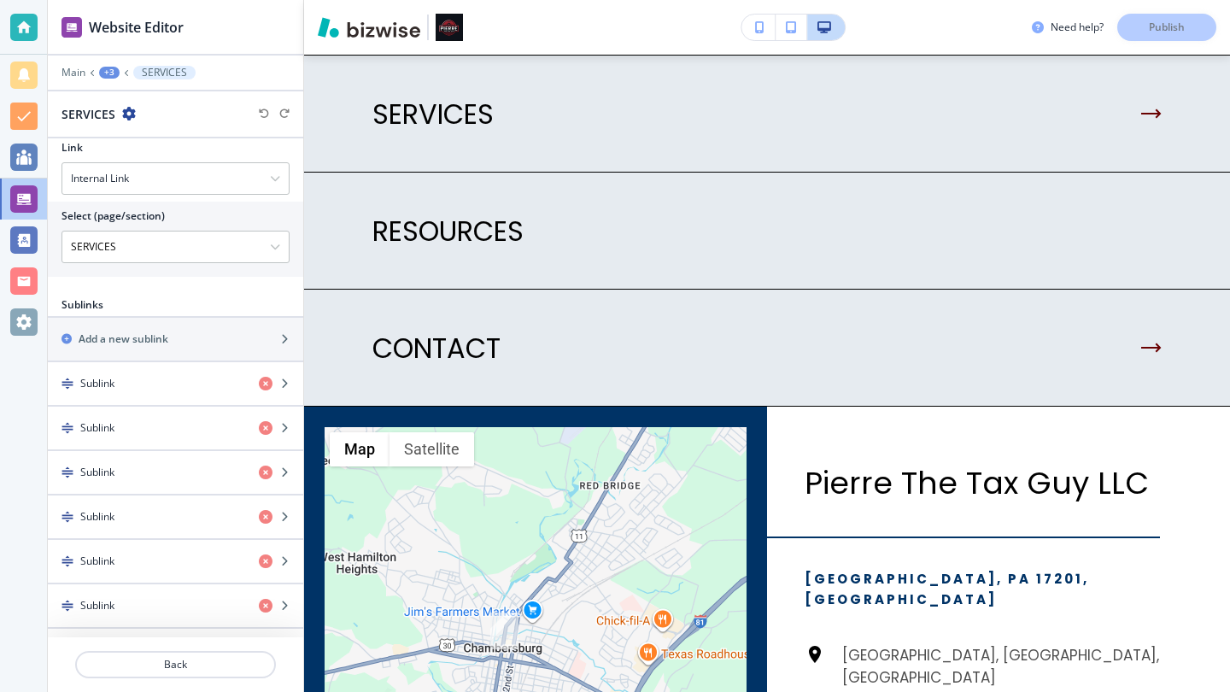
scroll to position [577, 0]
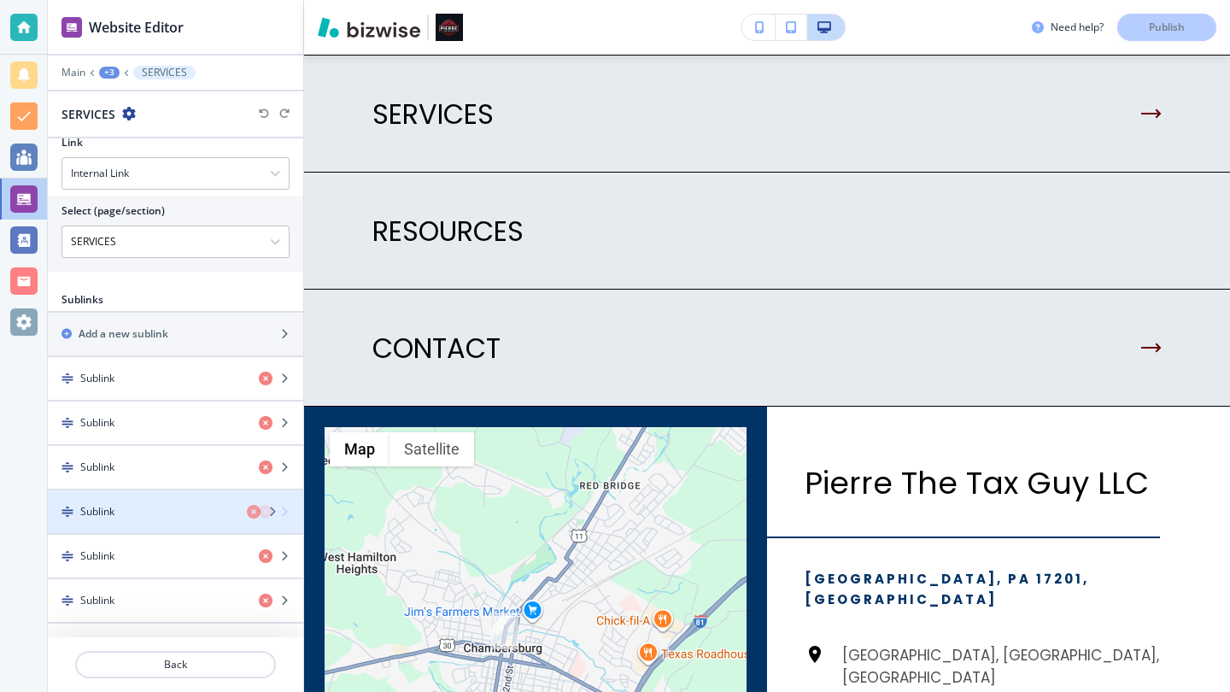
click at [181, 508] on div "Sublink" at bounding box center [146, 511] width 197 height 15
click at [279, 509] on icon "button" at bounding box center [284, 511] width 10 height 10
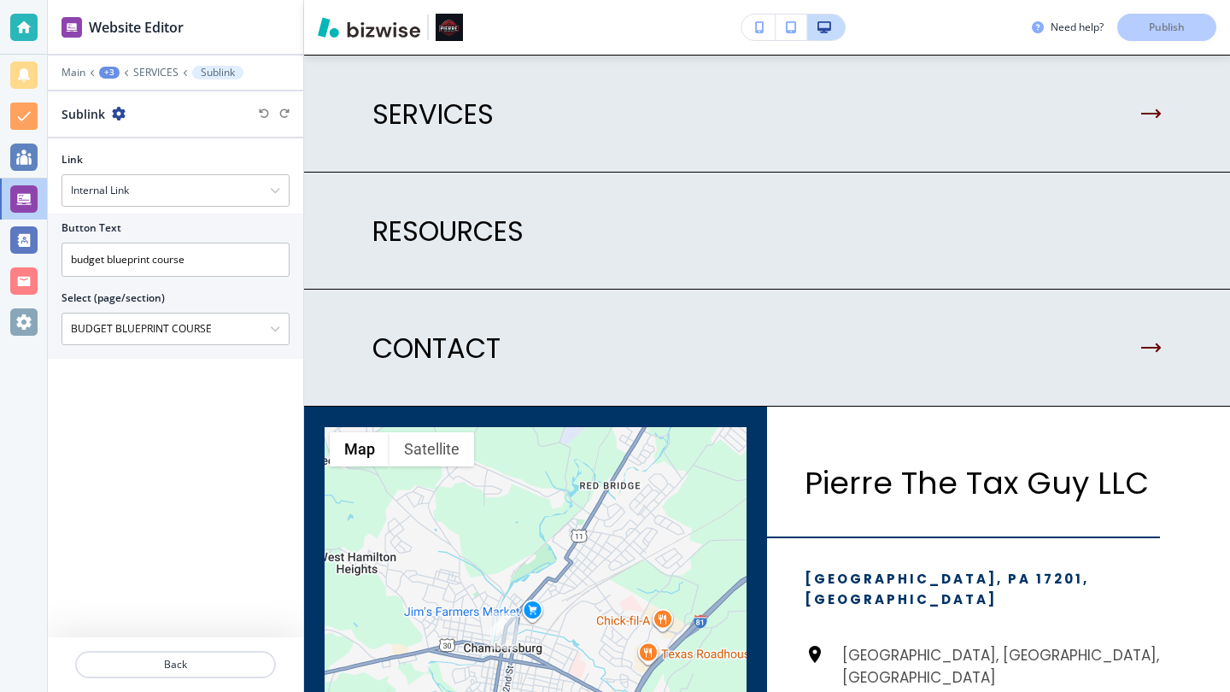
click at [164, 78] on div "Main +3 SERVICES Sublink" at bounding box center [175, 73] width 228 height 14
click at [163, 67] on p "SERVICES" at bounding box center [155, 73] width 45 height 12
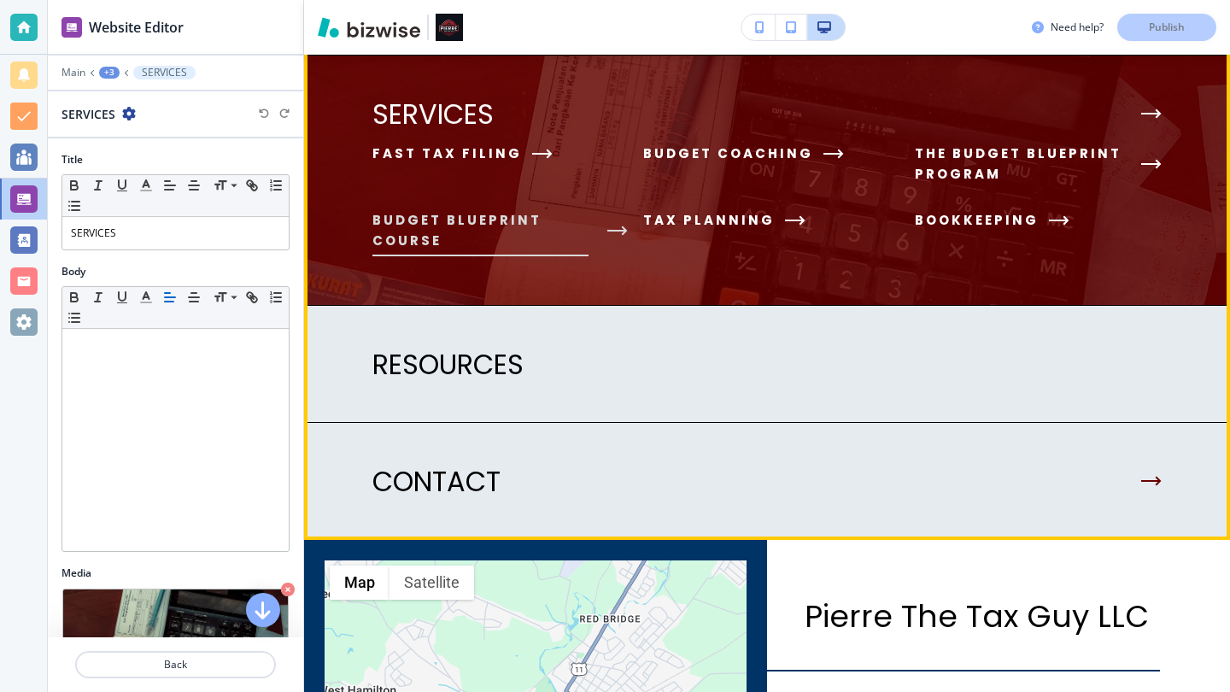
click at [414, 239] on span "budget blueprint course" at bounding box center [480, 230] width 216 height 41
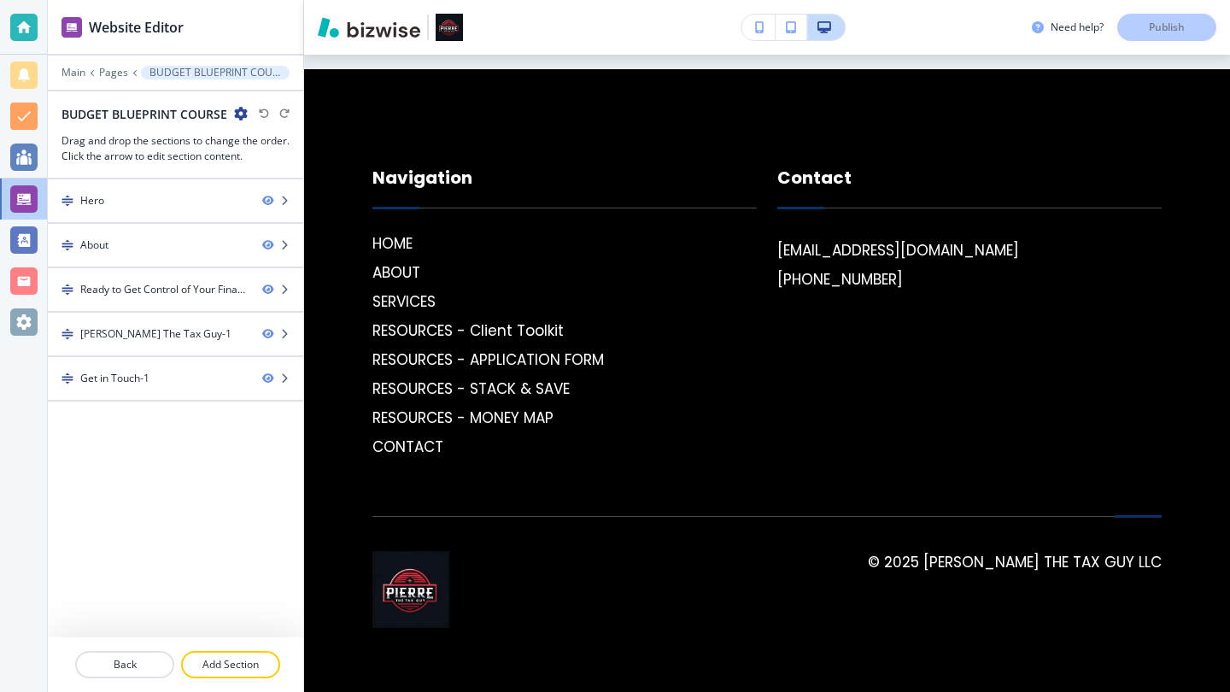
scroll to position [0, 0]
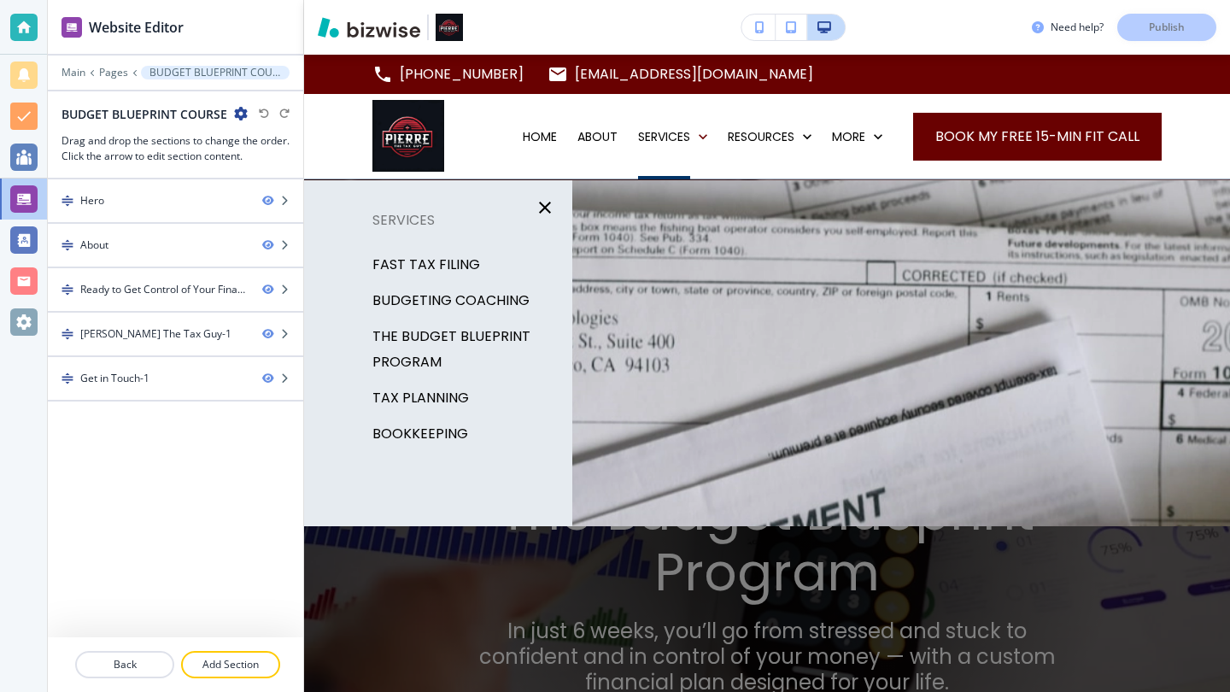
click at [132, 67] on div "Main Pages BUDGET BLUEPRINT COURSE" at bounding box center [175, 73] width 228 height 14
click at [120, 68] on p "Pages" at bounding box center [113, 73] width 29 height 12
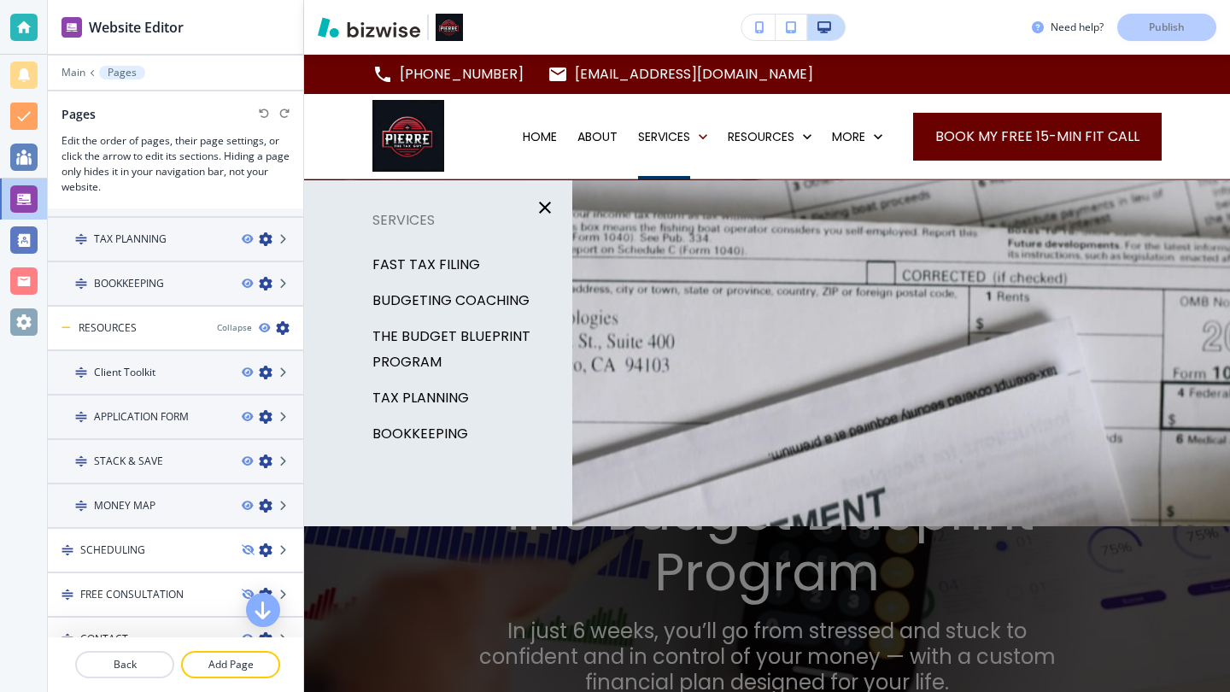
scroll to position [336, 0]
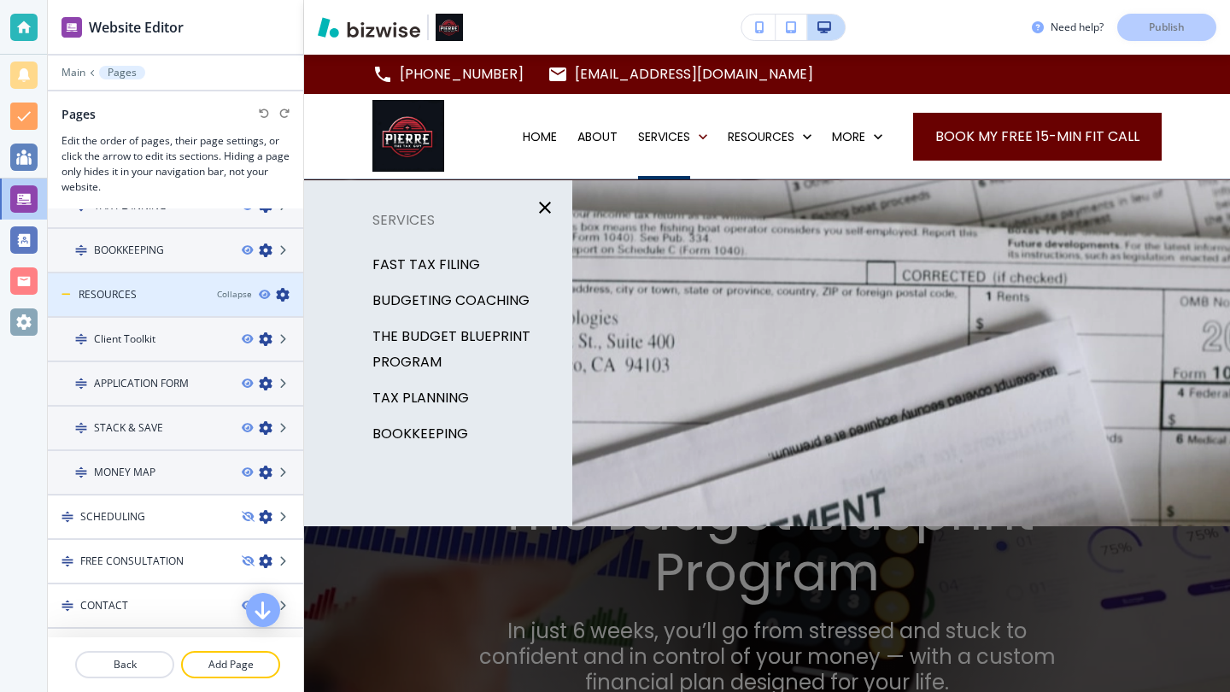
click at [122, 284] on div at bounding box center [175, 280] width 255 height 14
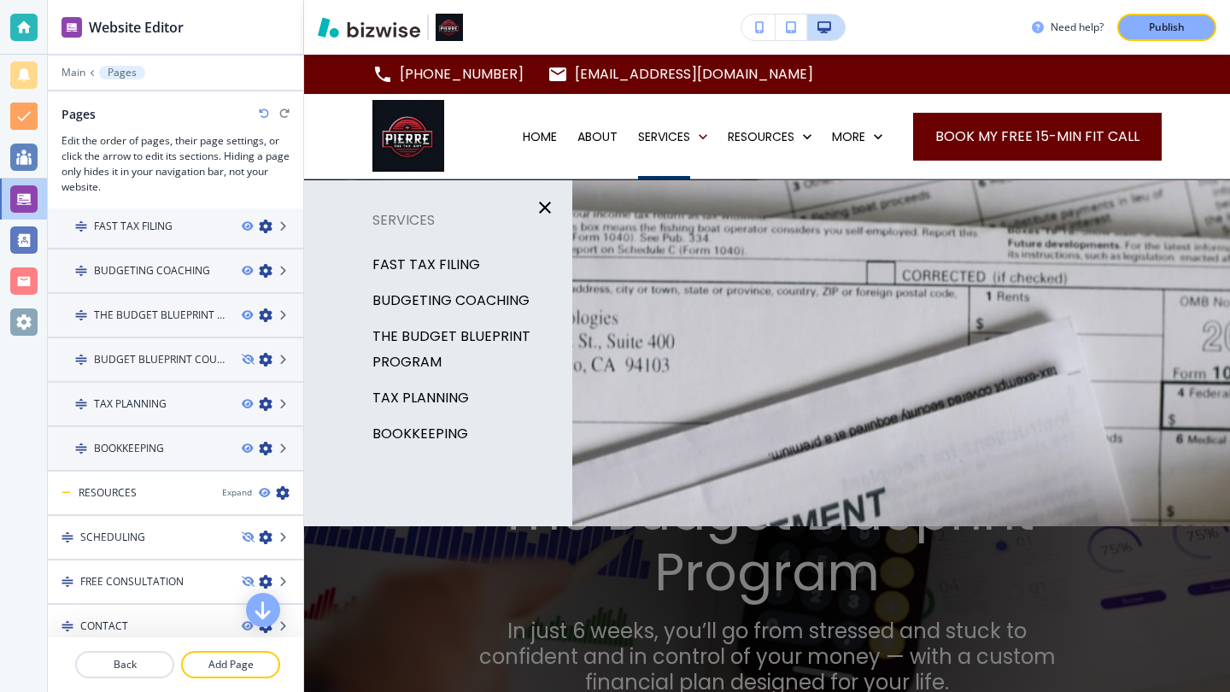
scroll to position [122, 0]
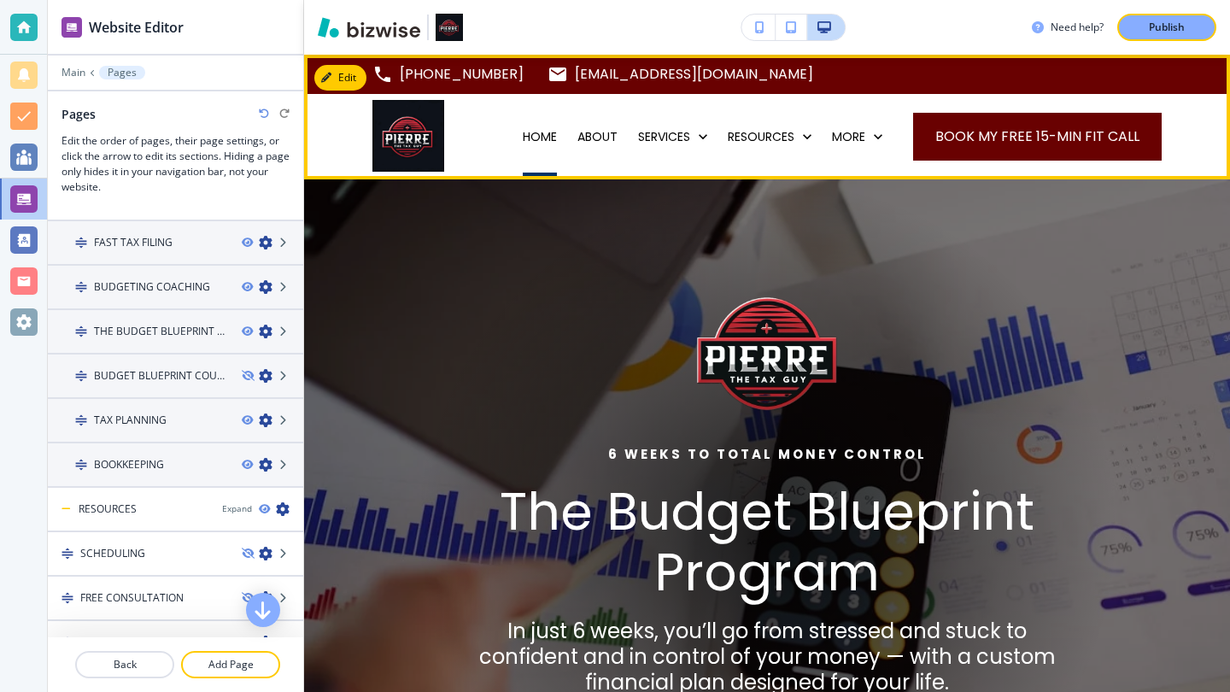
click at [528, 144] on p "HOME" at bounding box center [540, 136] width 34 height 17
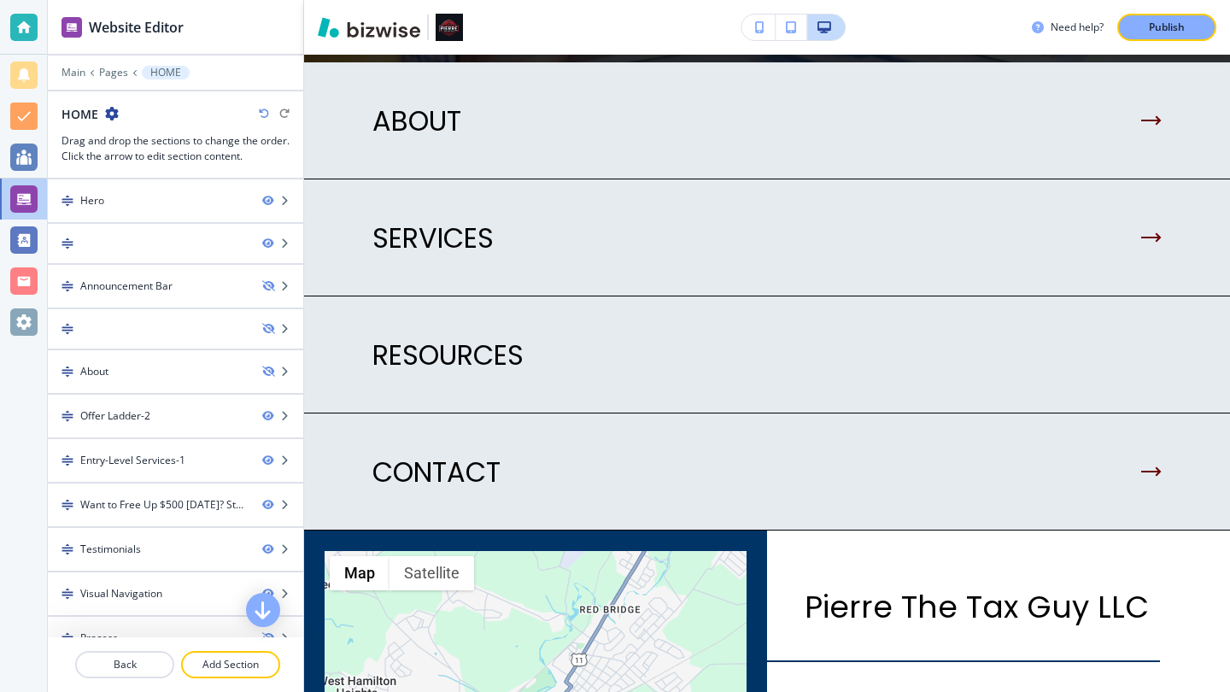
scroll to position [3958, 0]
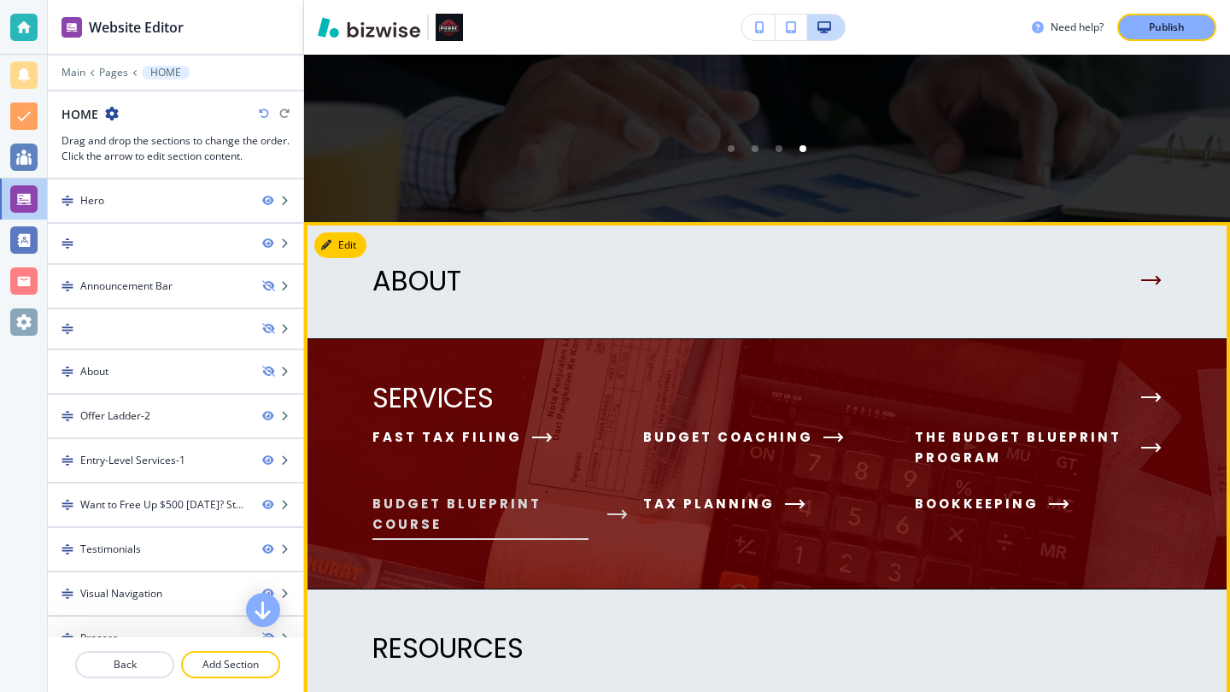
click at [477, 501] on span "budget blueprint course" at bounding box center [480, 514] width 216 height 41
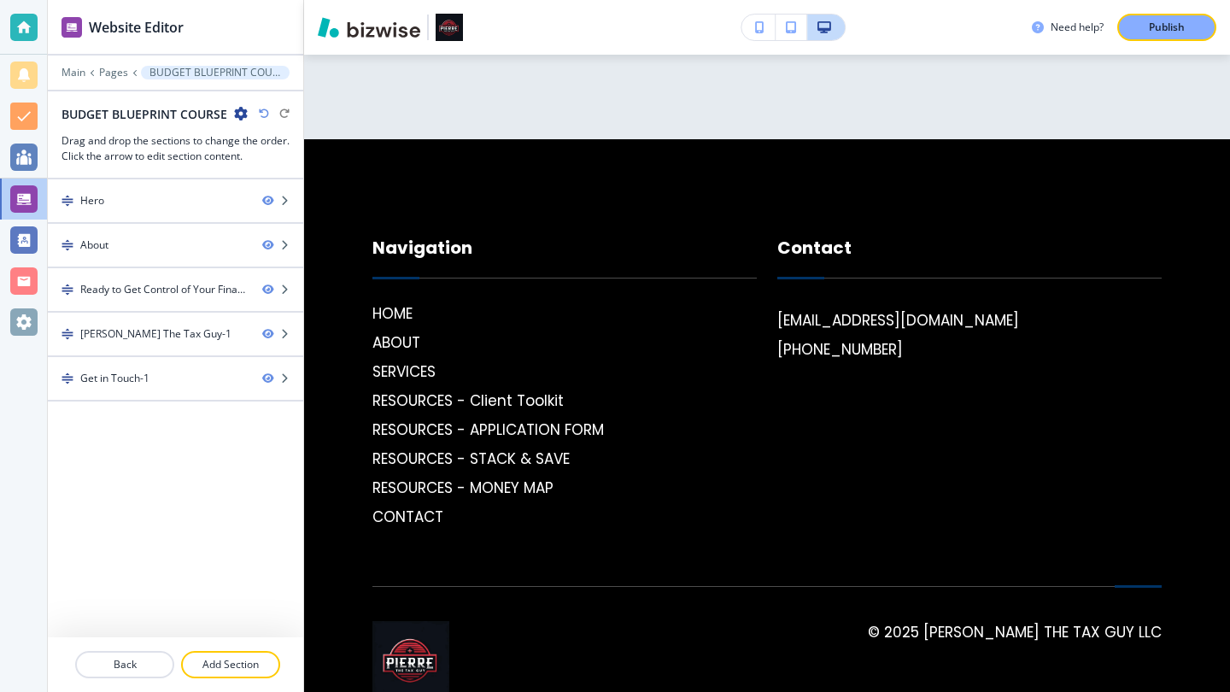
scroll to position [0, 0]
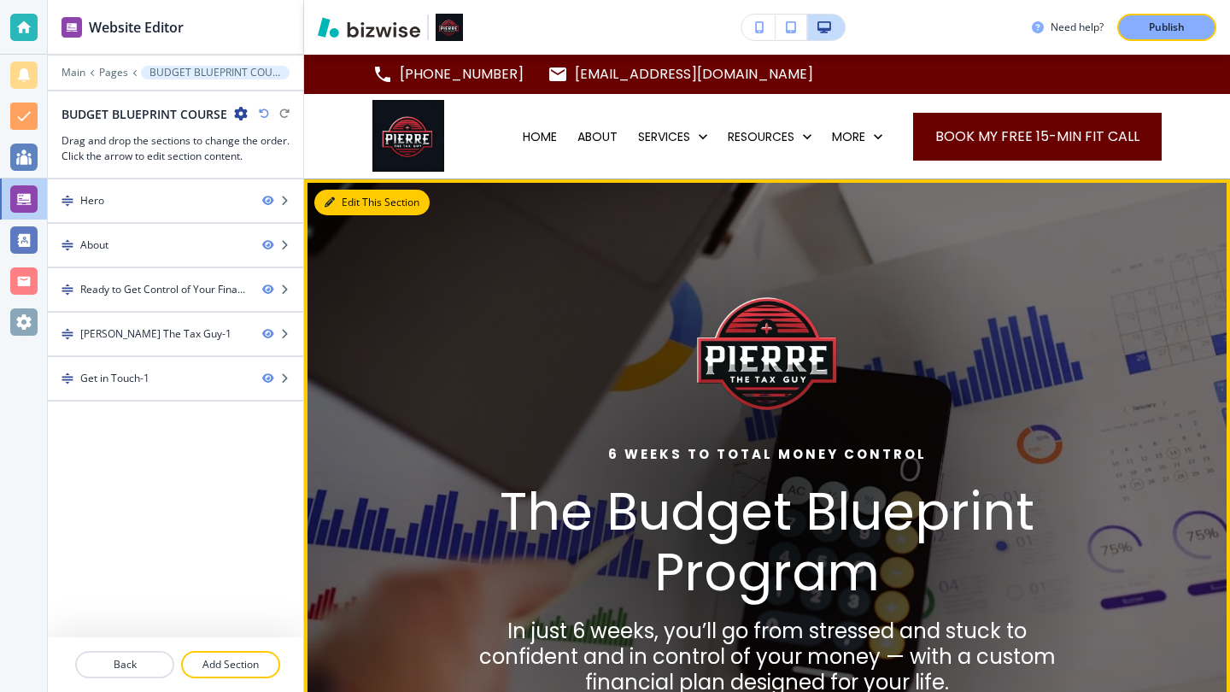
click at [351, 201] on button "Edit This Section" at bounding box center [371, 203] width 115 height 26
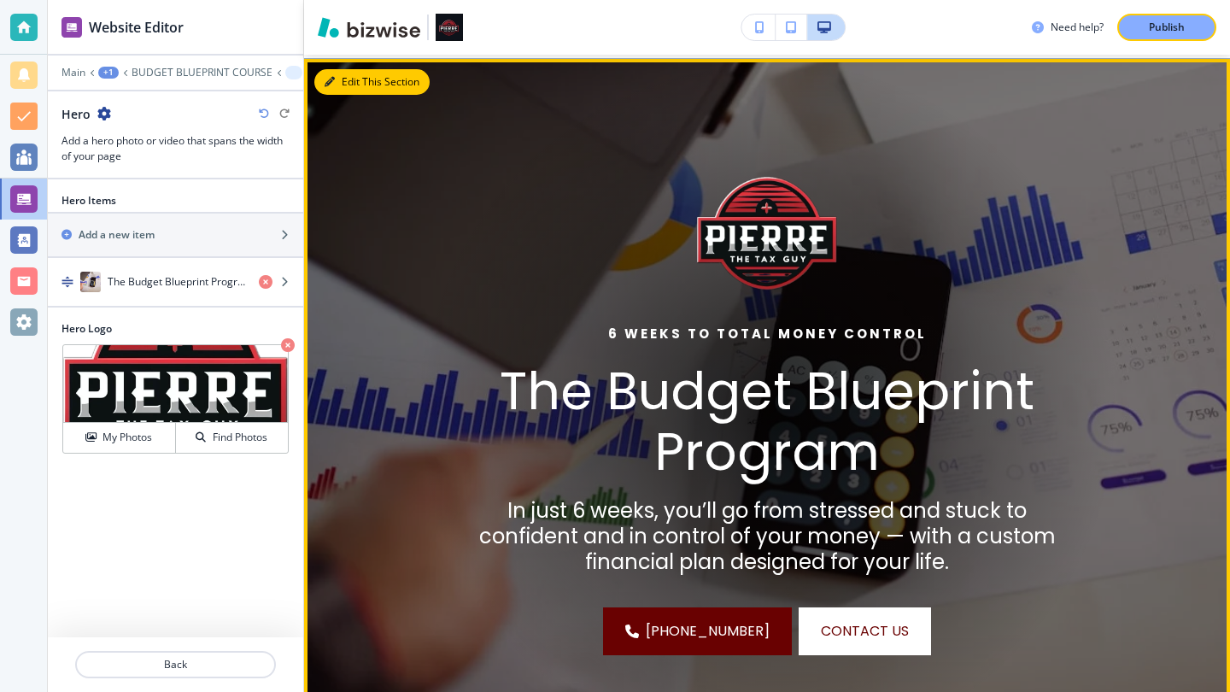
scroll to position [125, 0]
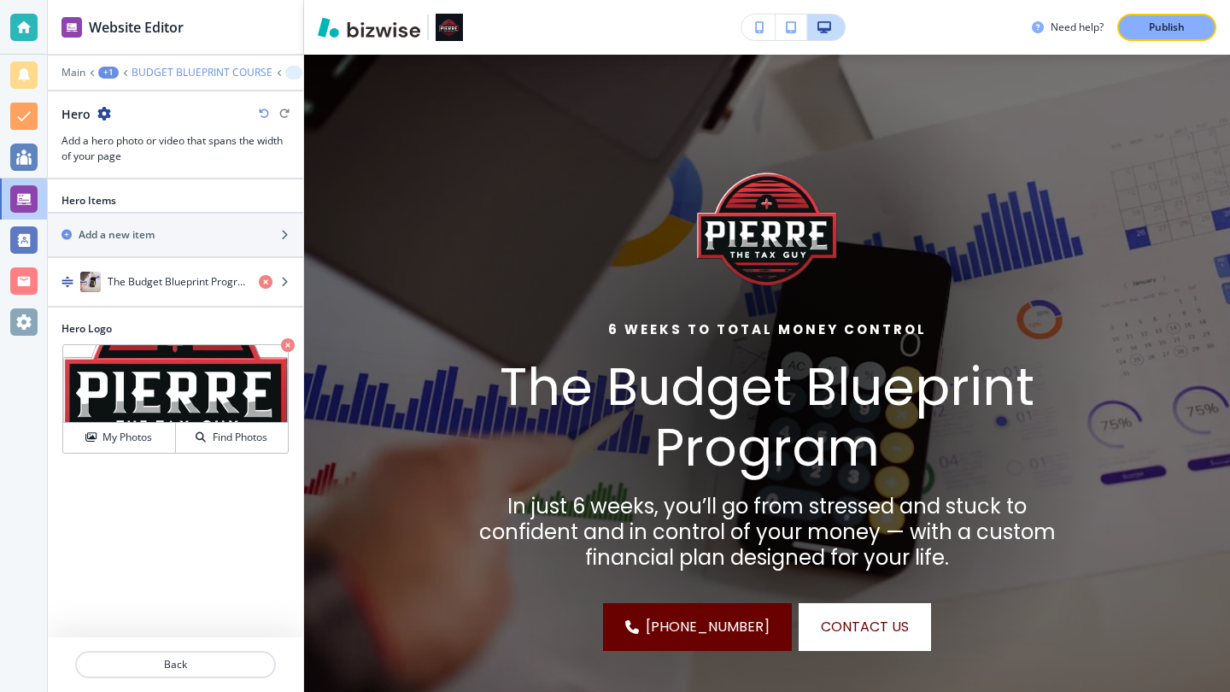
click at [165, 69] on p "BUDGET BLUEPRINT COURSE" at bounding box center [202, 73] width 141 height 12
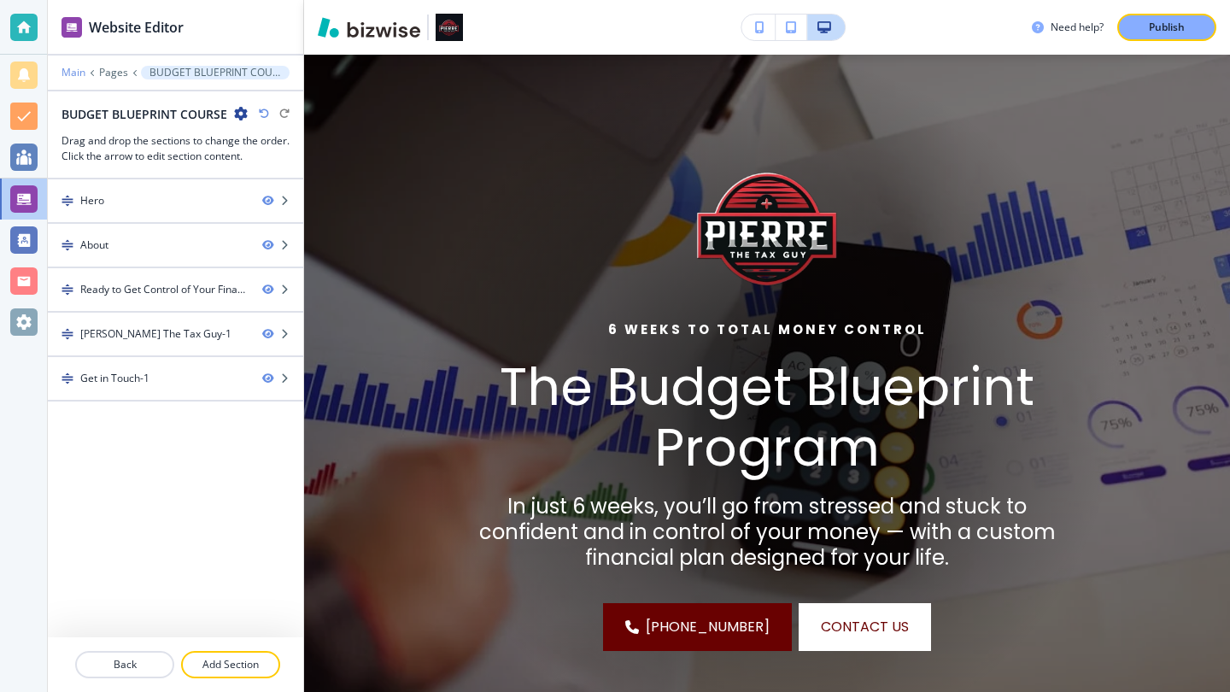
click at [68, 69] on p "Main" at bounding box center [73, 73] width 24 height 12
